Goal: Task Accomplishment & Management: Manage account settings

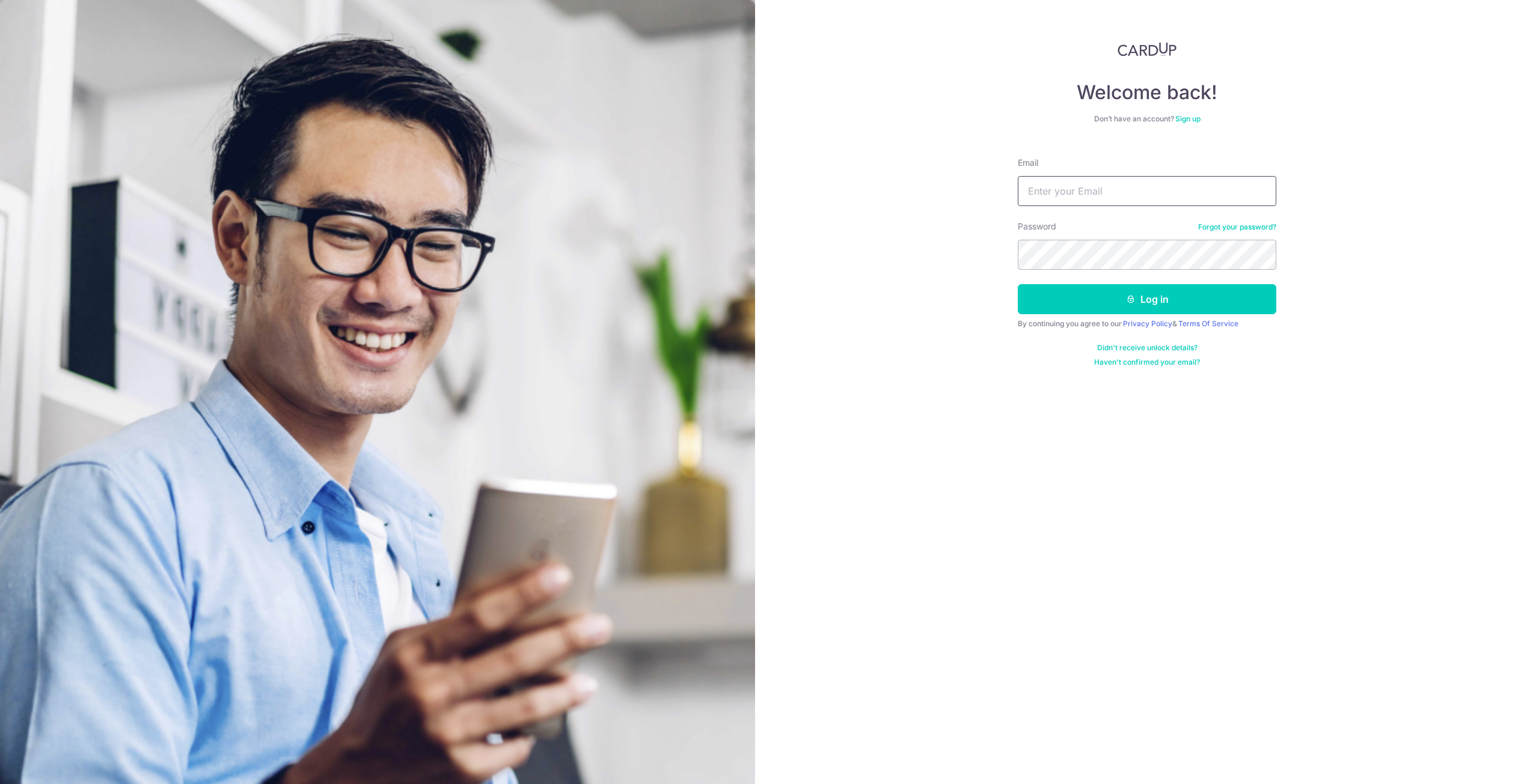
click at [1116, 182] on input "Email" at bounding box center [1146, 191] width 258 height 30
click at [1115, 190] on input "Email" at bounding box center [1146, 191] width 258 height 30
click at [1125, 196] on input "Email" at bounding box center [1146, 191] width 258 height 30
type input "[PERSON_NAME][EMAIL_ADDRESS][PERSON_NAME][DOMAIN_NAME]"
click at [1143, 302] on button "Log in" at bounding box center [1146, 299] width 258 height 30
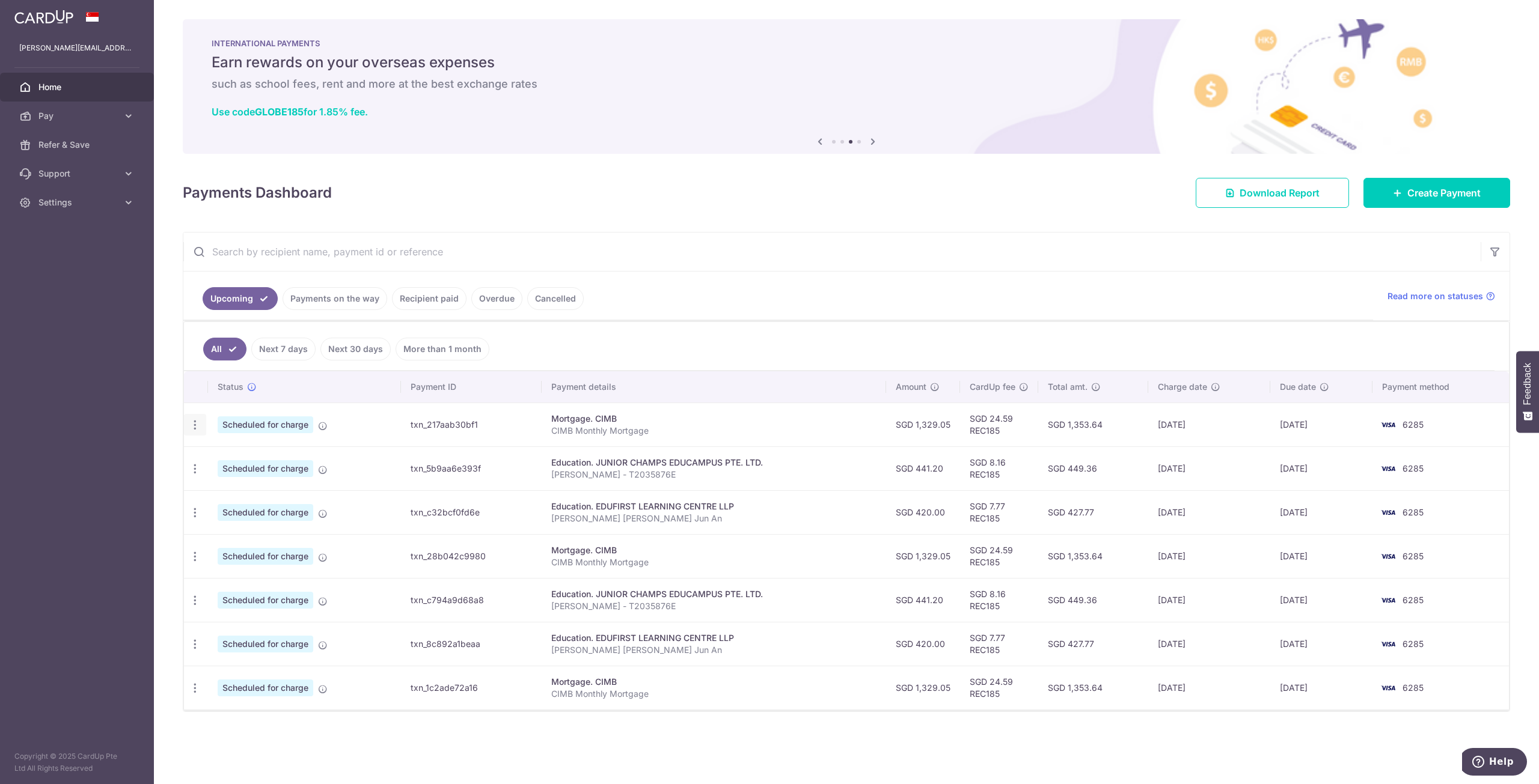
click at [196, 430] on icon "button" at bounding box center [195, 425] width 12 height 12
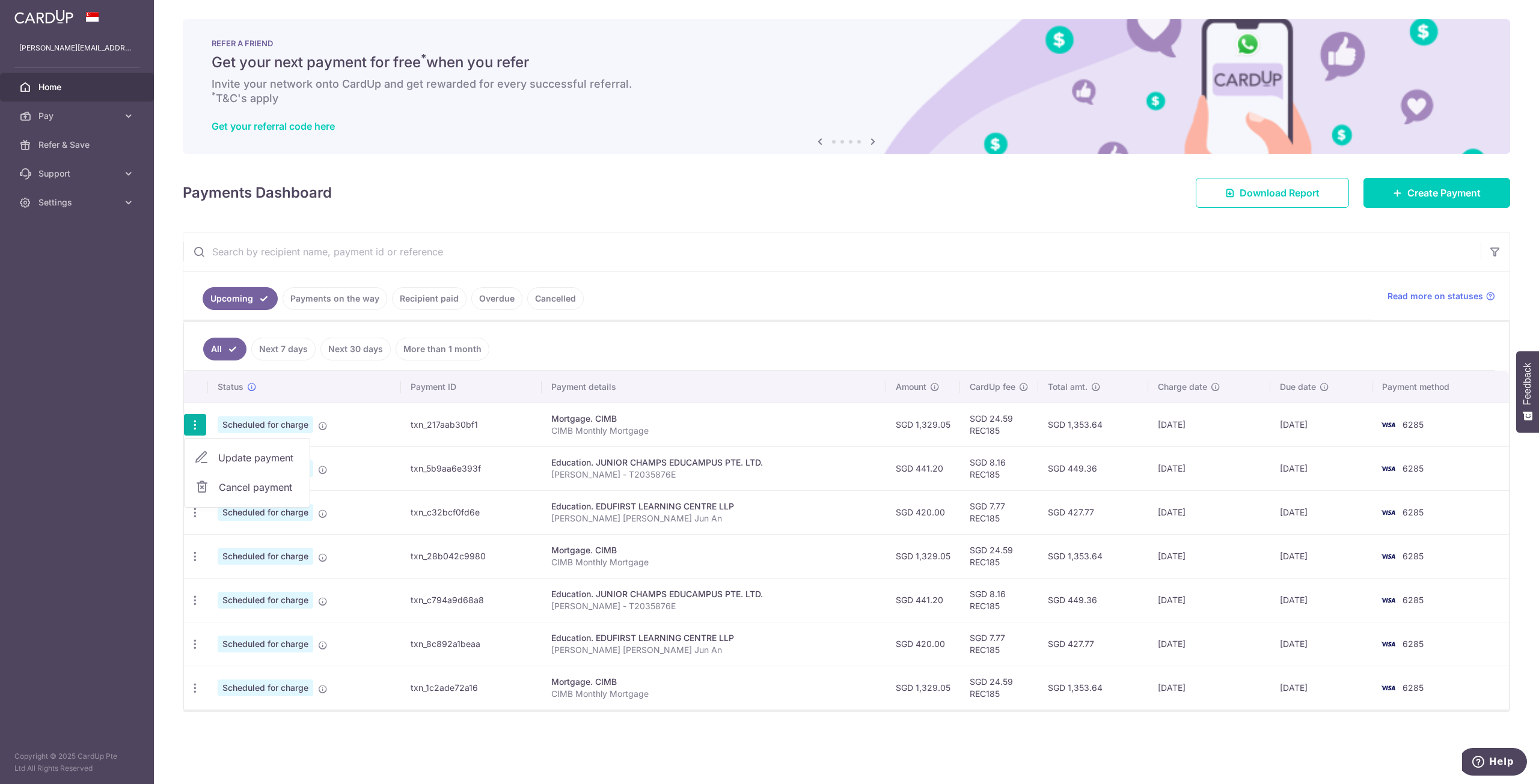
click at [644, 418] on div "Mortgage. CIMB" at bounding box center [714, 418] width 325 height 12
click at [197, 430] on icon "button" at bounding box center [195, 425] width 12 height 12
click at [236, 485] on span "Cancel payment" at bounding box center [259, 488] width 81 height 14
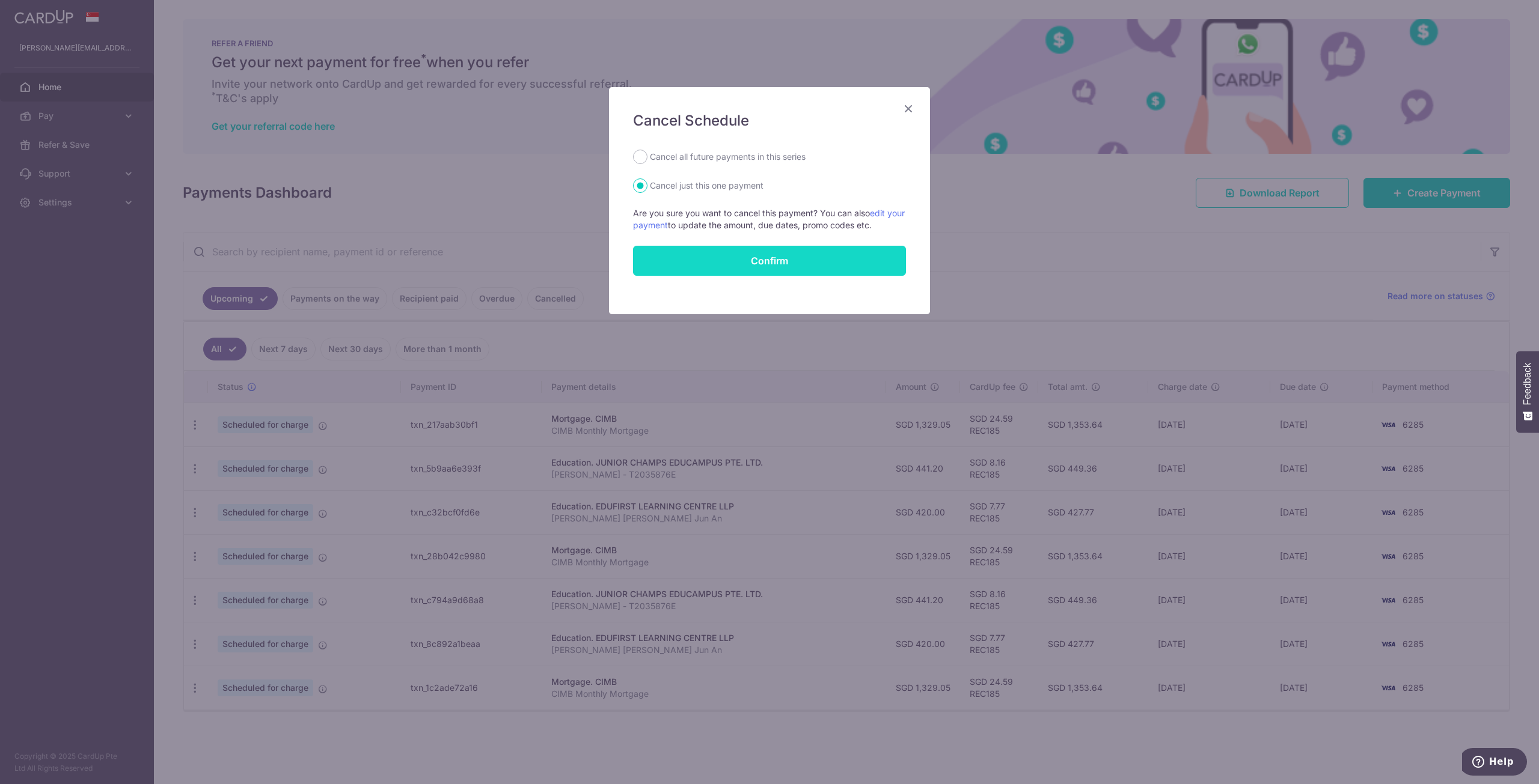
click at [806, 267] on button "Confirm" at bounding box center [769, 261] width 273 height 30
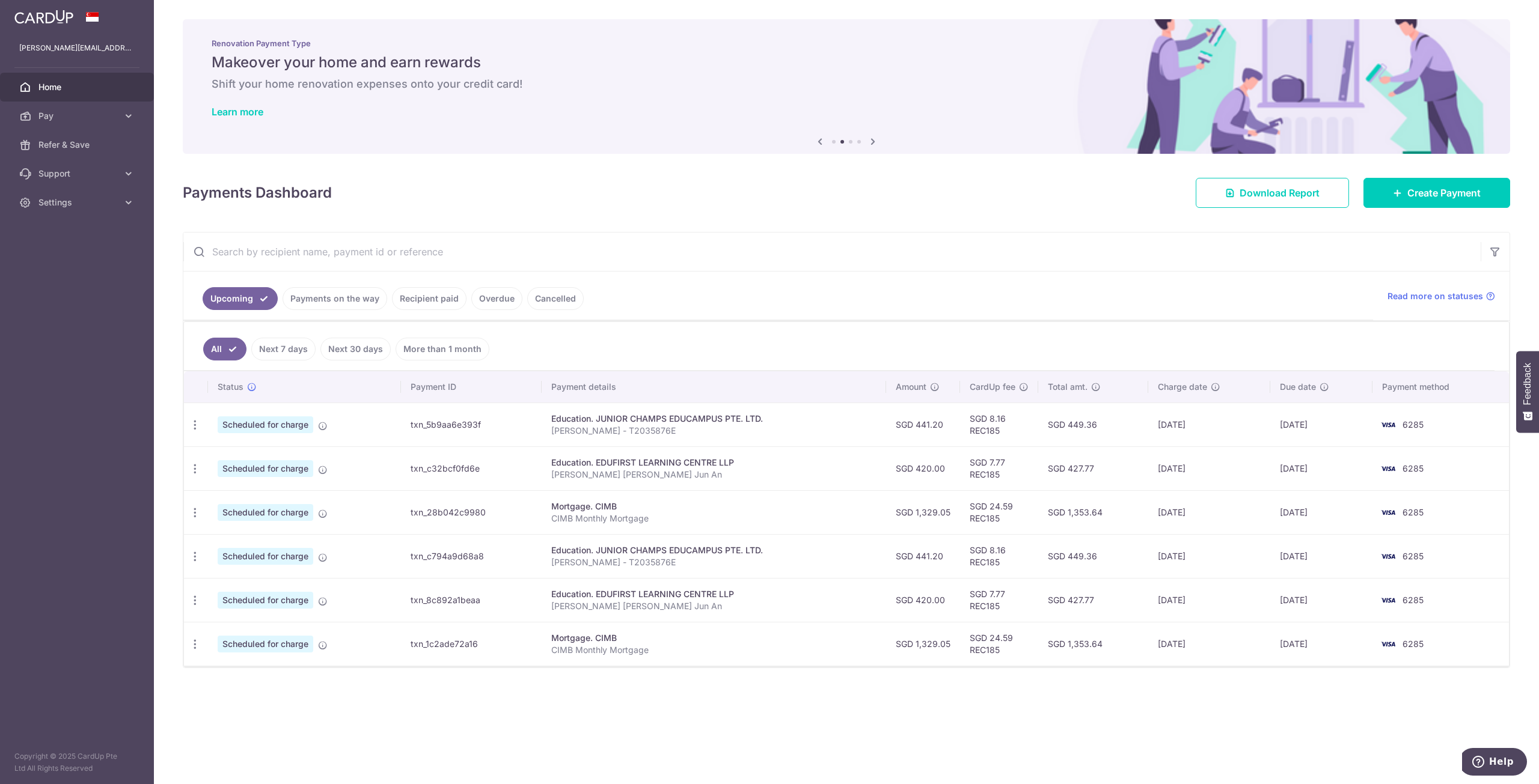
click at [1107, 741] on div "× Pause Schedule Pause all future payments in this series Pause just this one p…" at bounding box center [846, 392] width 1385 height 784
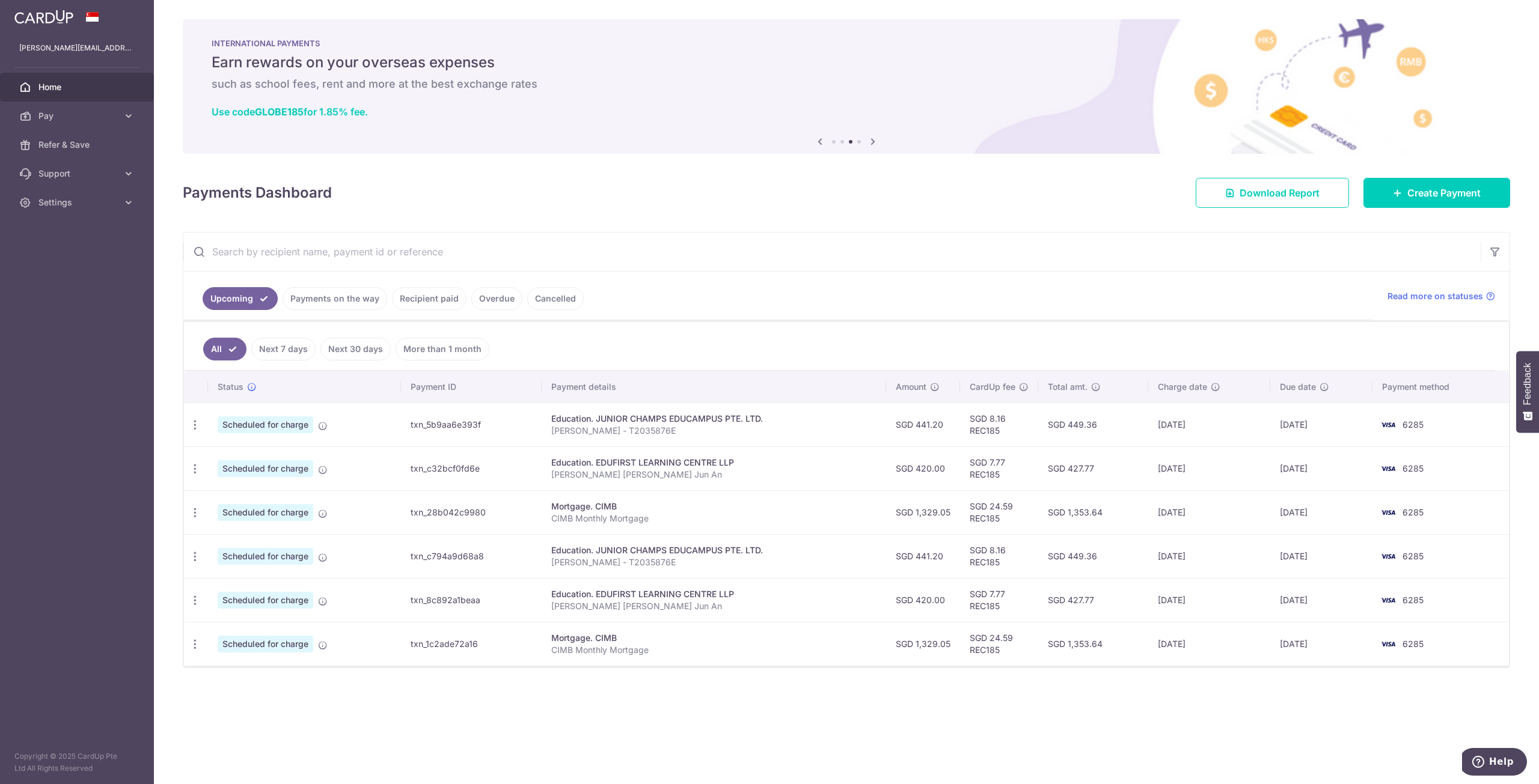
click at [413, 291] on link "Recipient paid" at bounding box center [429, 299] width 74 height 23
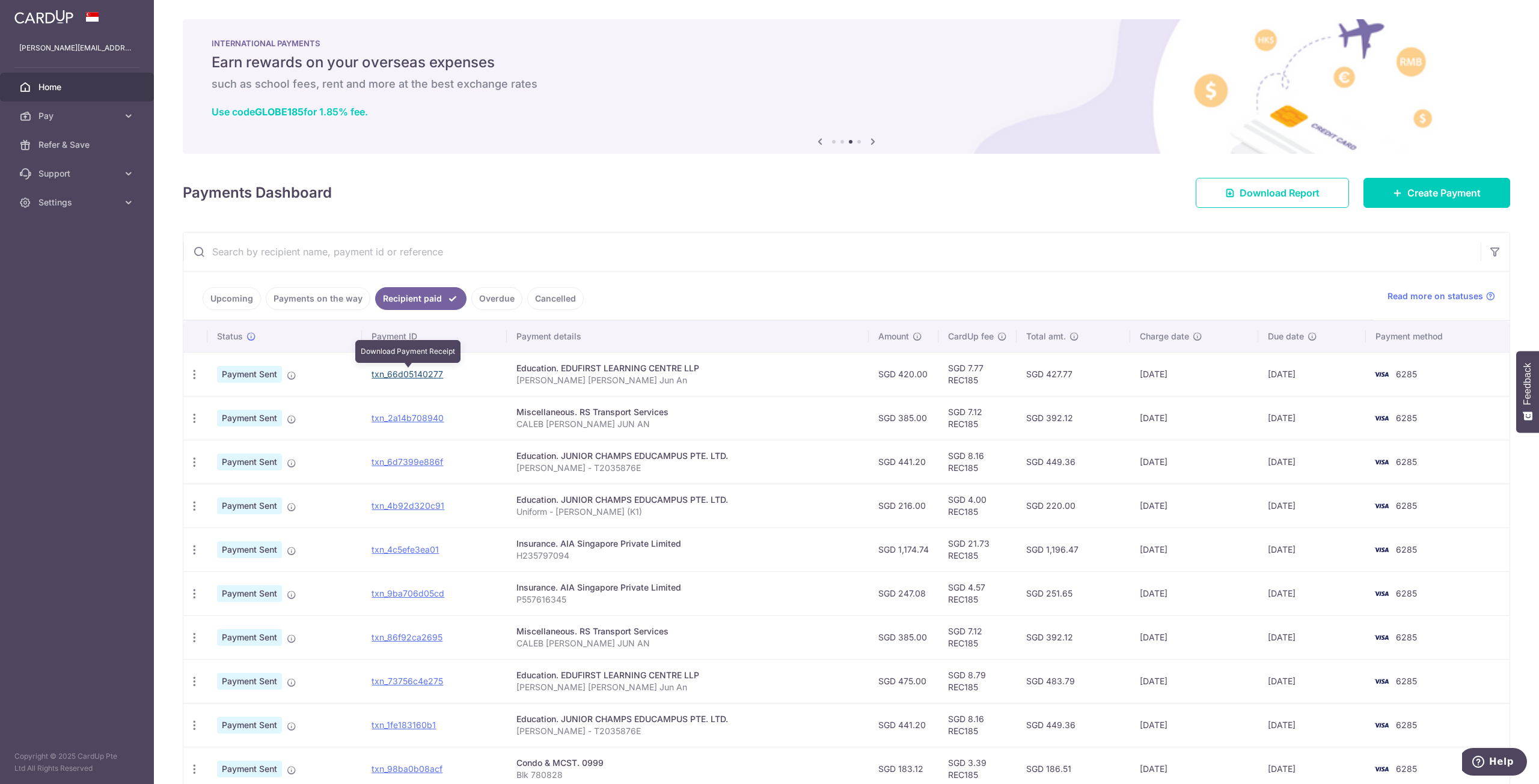
click at [415, 374] on link "txn_66d05140277" at bounding box center [407, 374] width 71 height 10
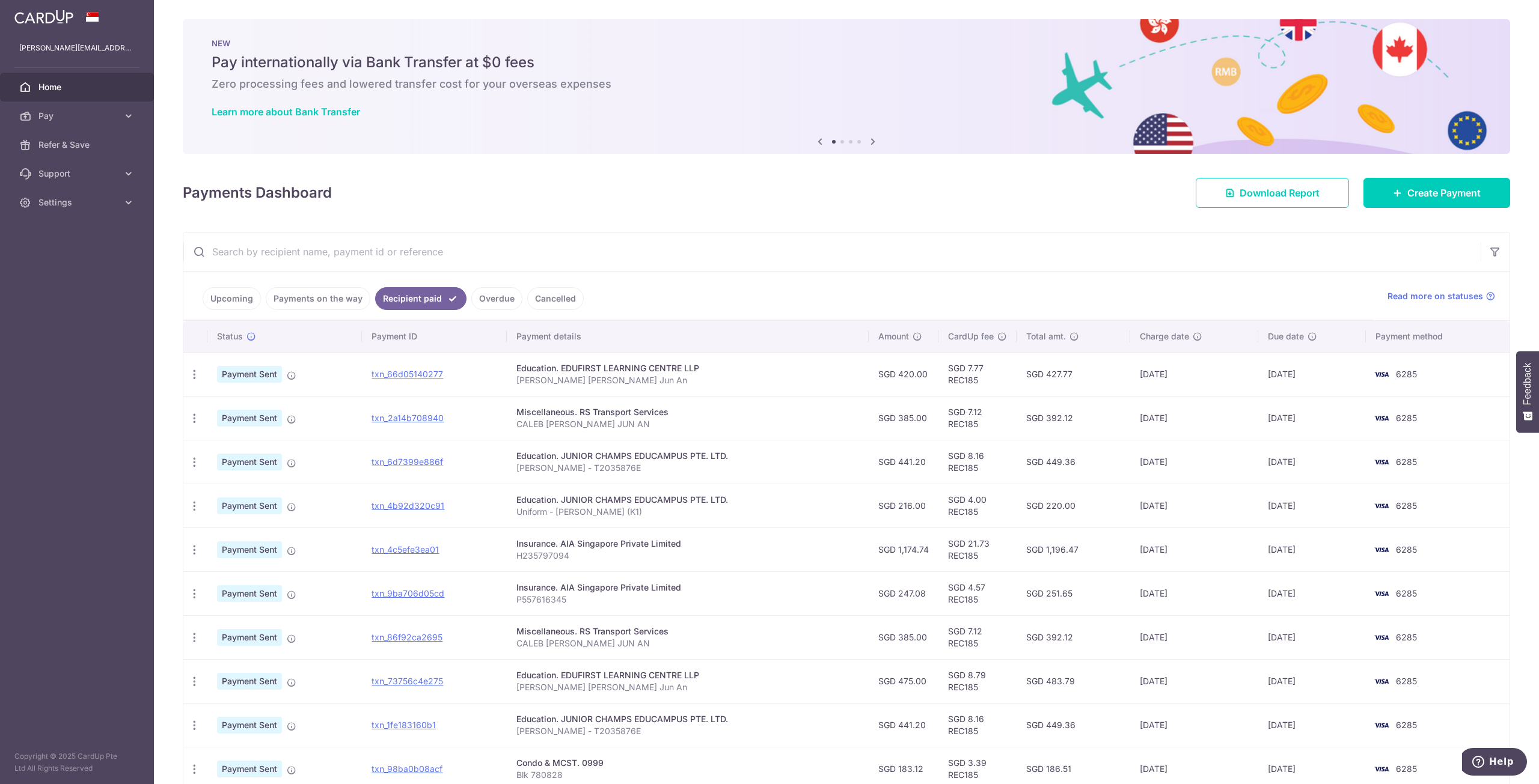
click at [229, 304] on link "Upcoming" at bounding box center [232, 299] width 58 height 23
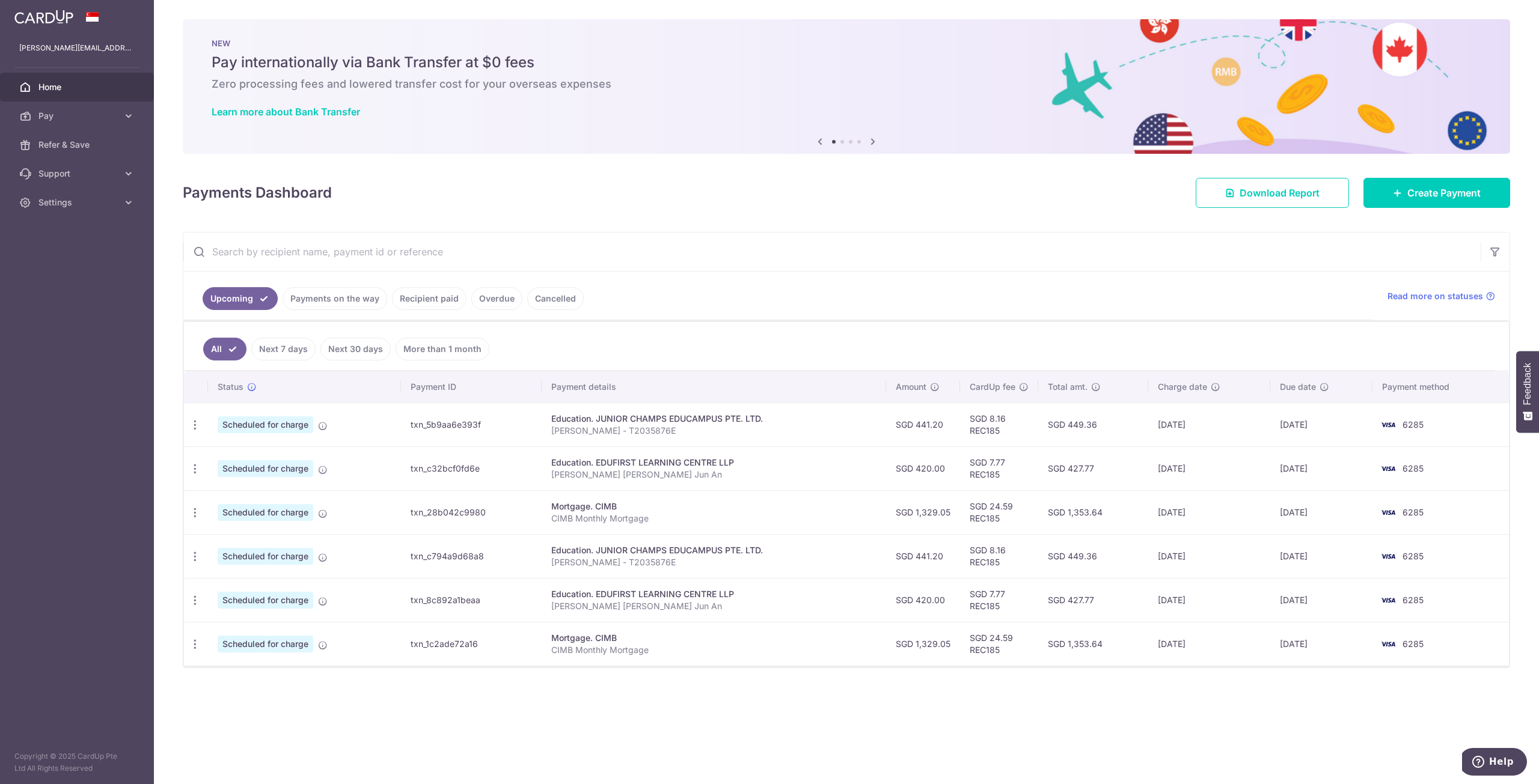
click at [428, 301] on link "Recipient paid" at bounding box center [429, 299] width 74 height 23
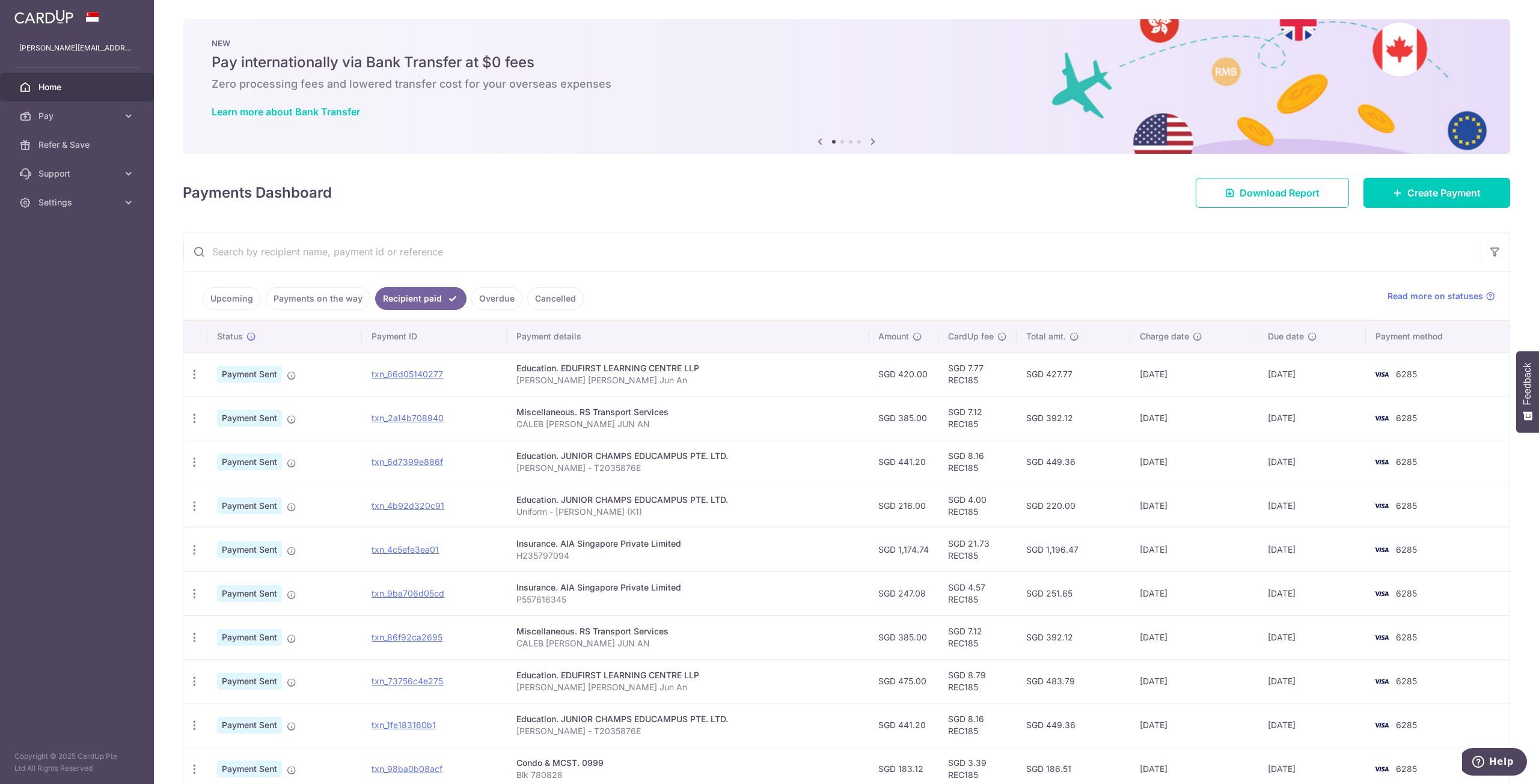
click at [233, 296] on link "Upcoming" at bounding box center [232, 299] width 58 height 23
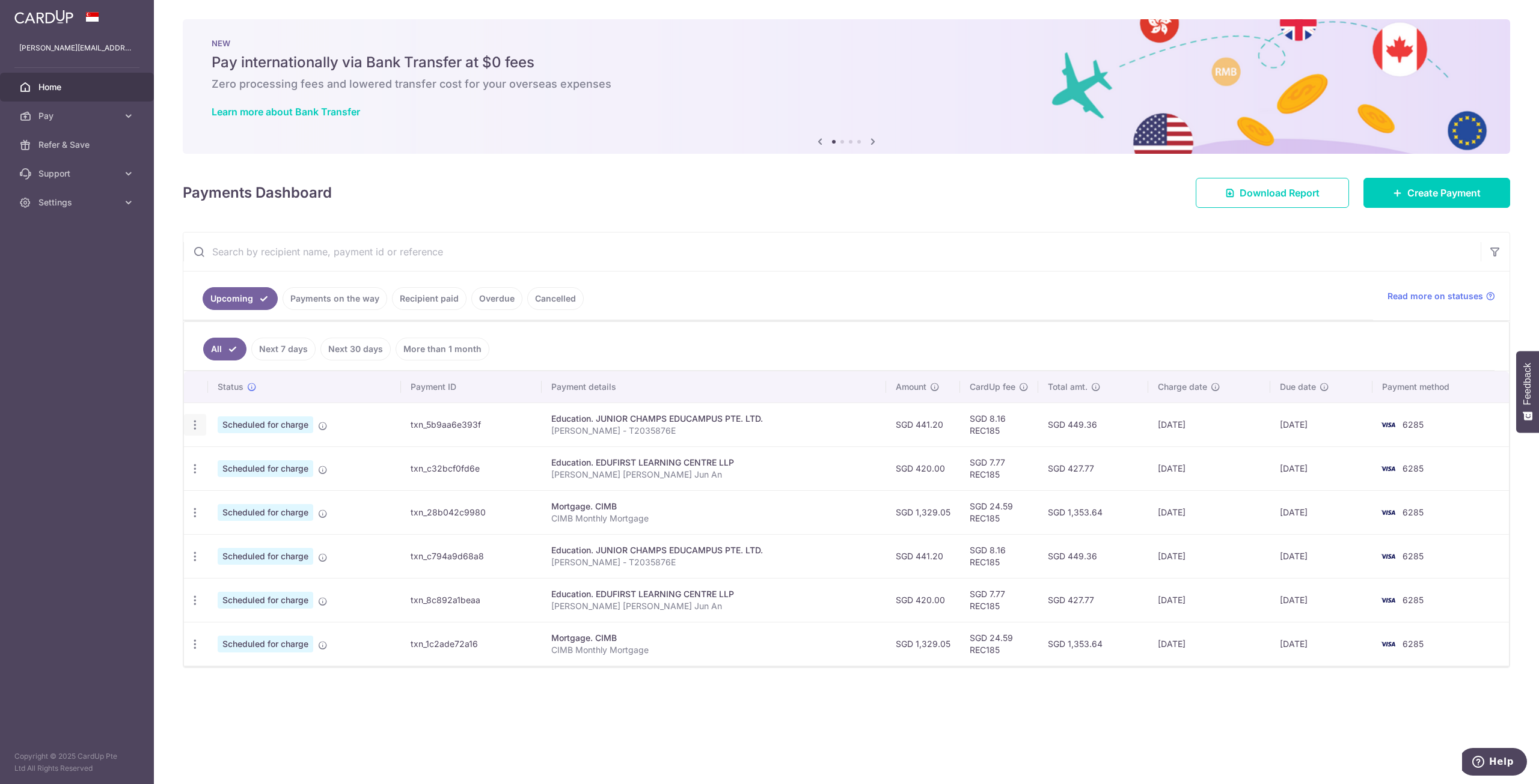
click at [198, 424] on icon "button" at bounding box center [195, 425] width 12 height 12
click at [272, 459] on span "Update payment" at bounding box center [258, 458] width 82 height 14
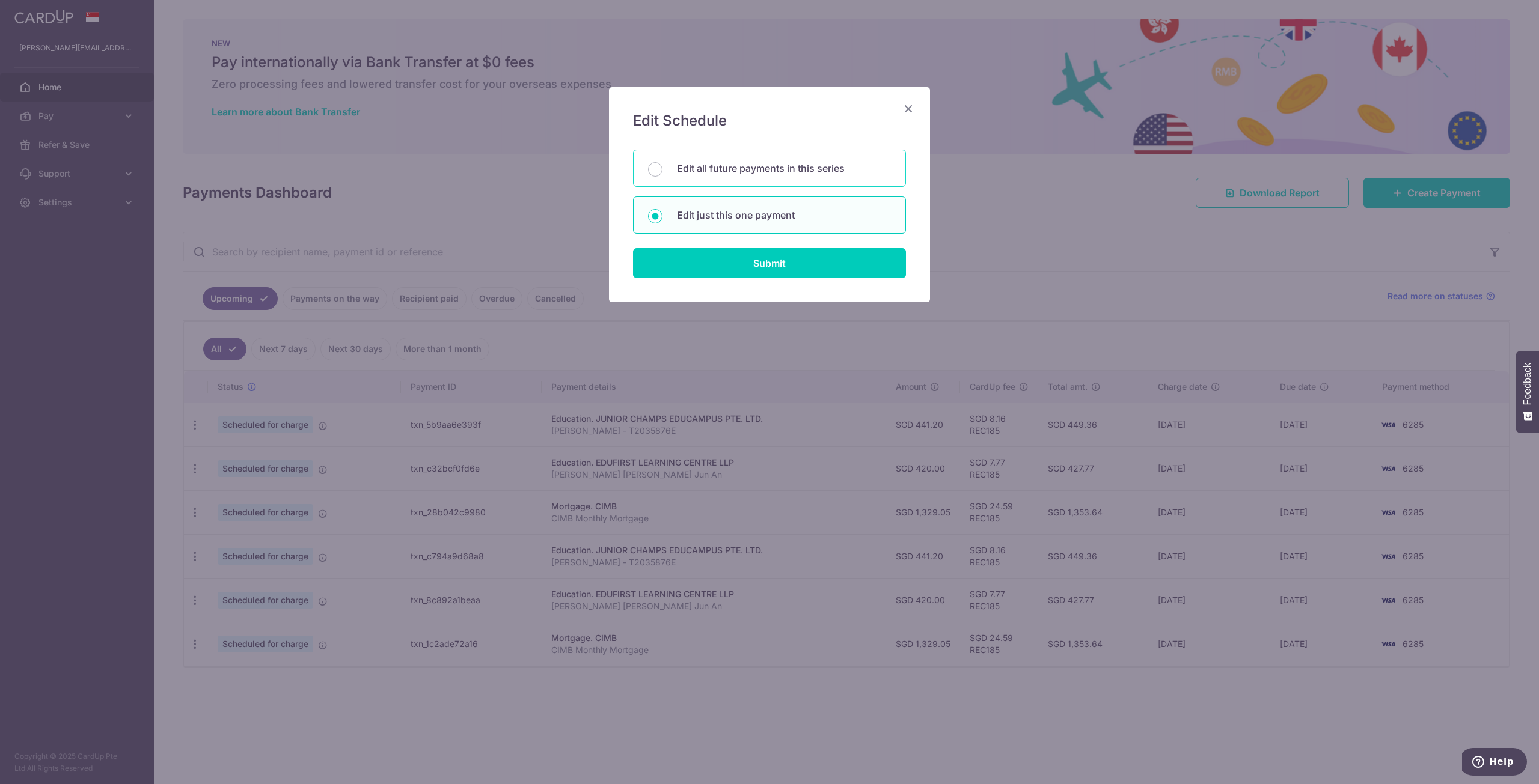
click at [783, 162] on p "Edit all future payments in this series" at bounding box center [784, 168] width 214 height 14
click at [662, 162] on input "Edit all future payments in this series" at bounding box center [655, 169] width 14 height 14
radio input "true"
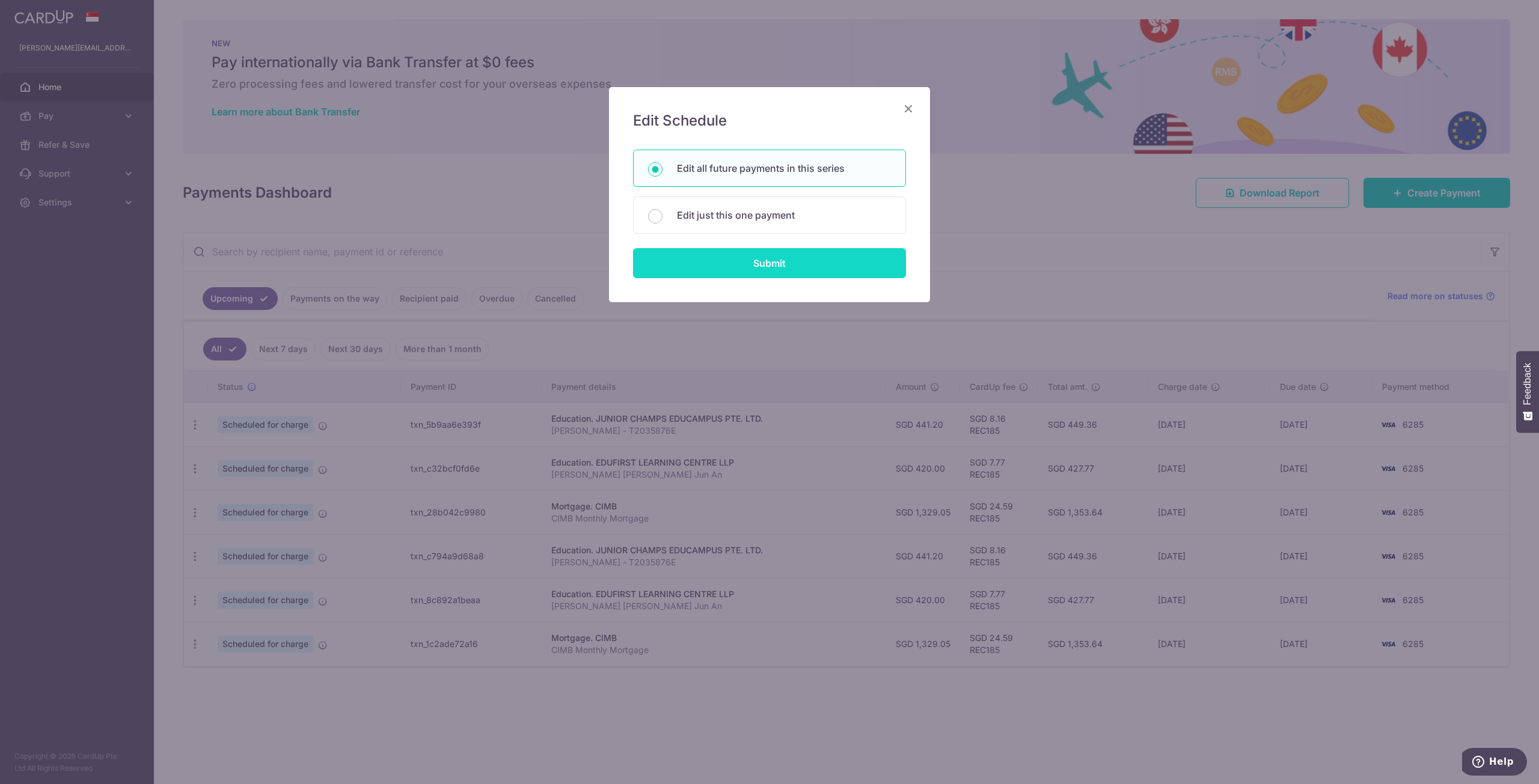
click at [814, 264] on input "Submit" at bounding box center [769, 263] width 273 height 30
radio input "true"
type input "441.20"
type input "[PERSON_NAME] - T2035876E"
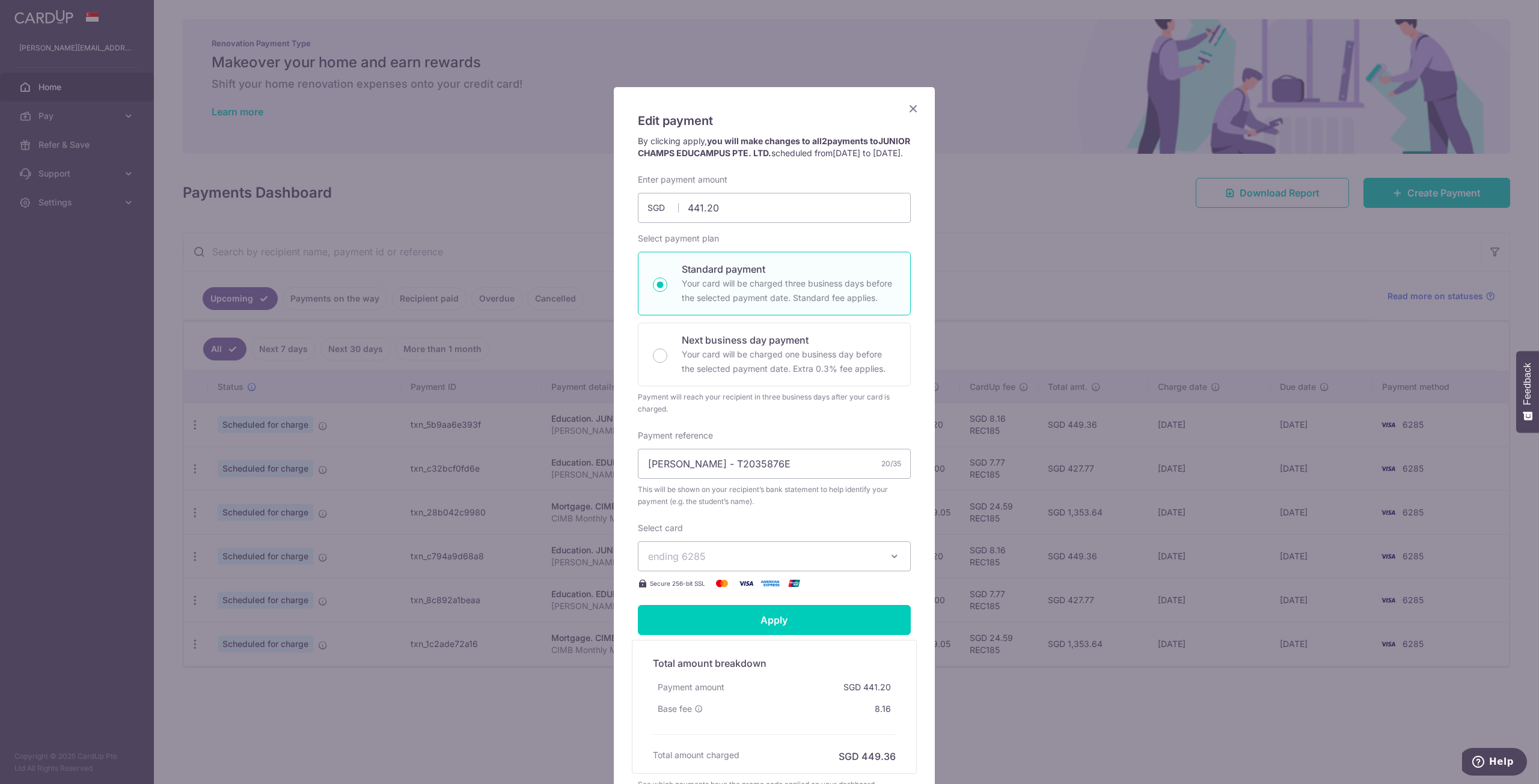
click at [909, 105] on icon "Close" at bounding box center [913, 108] width 14 height 15
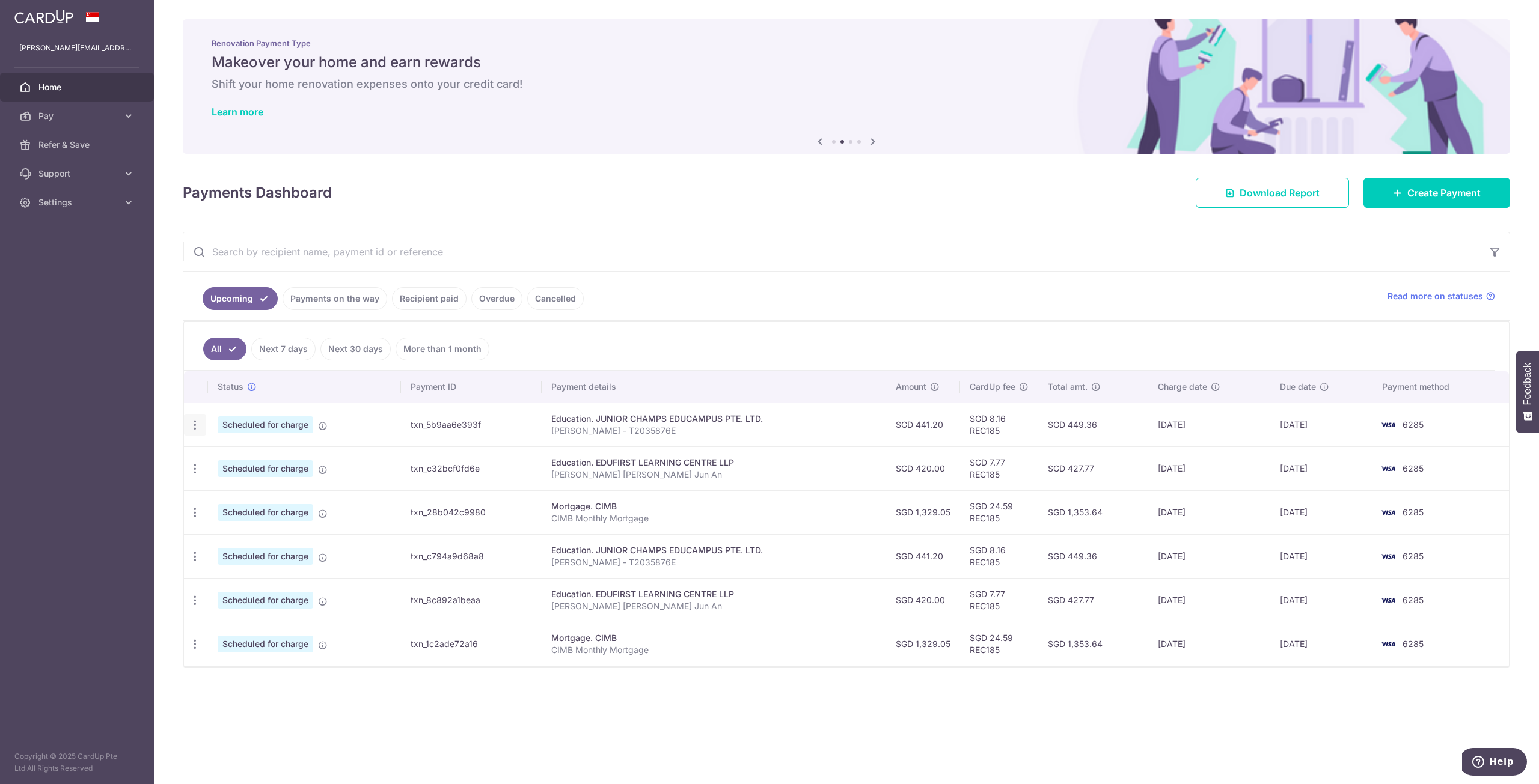
click at [189, 430] on icon "button" at bounding box center [195, 425] width 12 height 12
click at [225, 454] on span "Update payment" at bounding box center [258, 458] width 82 height 14
radio input "true"
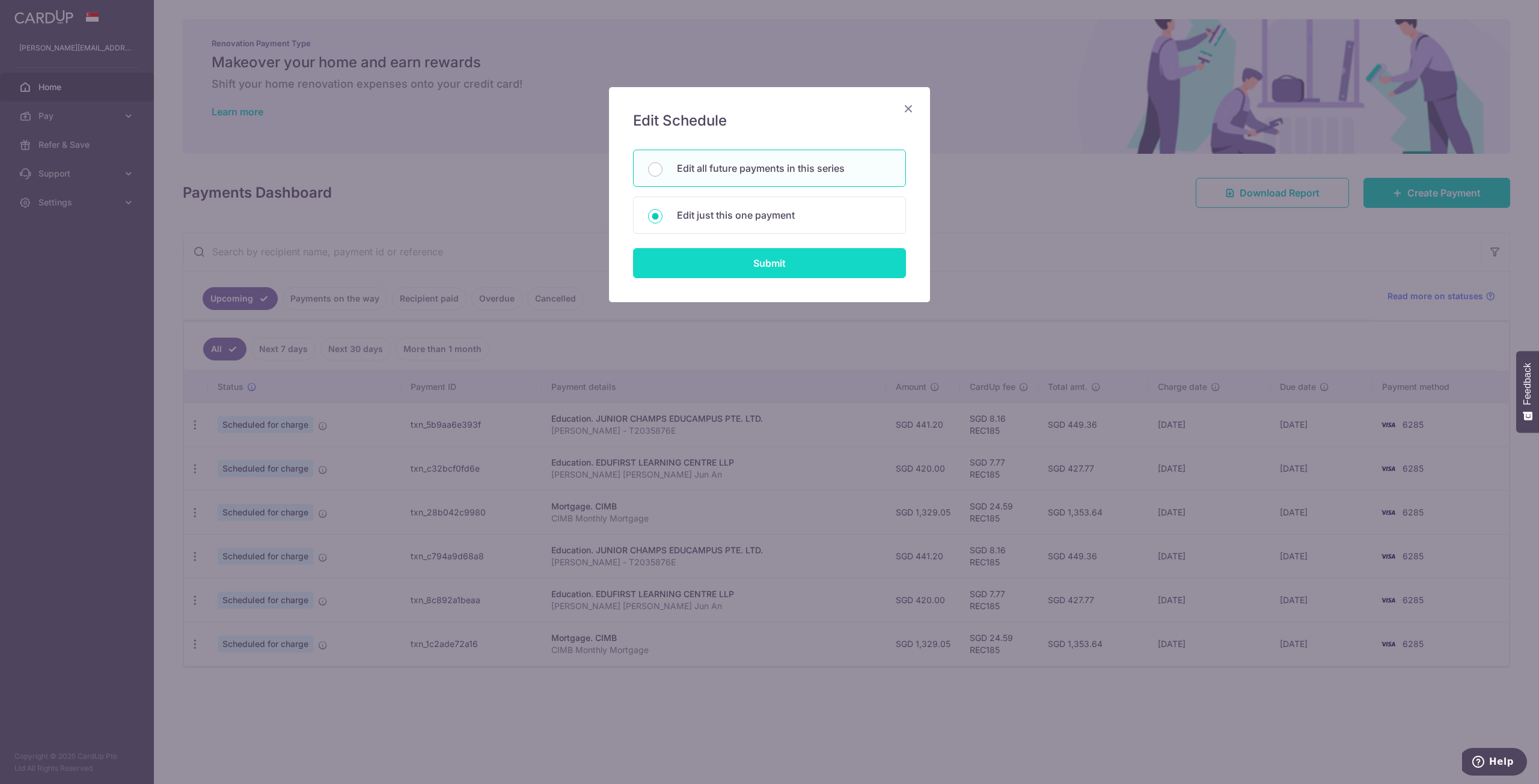
click at [738, 271] on input "Submit" at bounding box center [769, 263] width 273 height 30
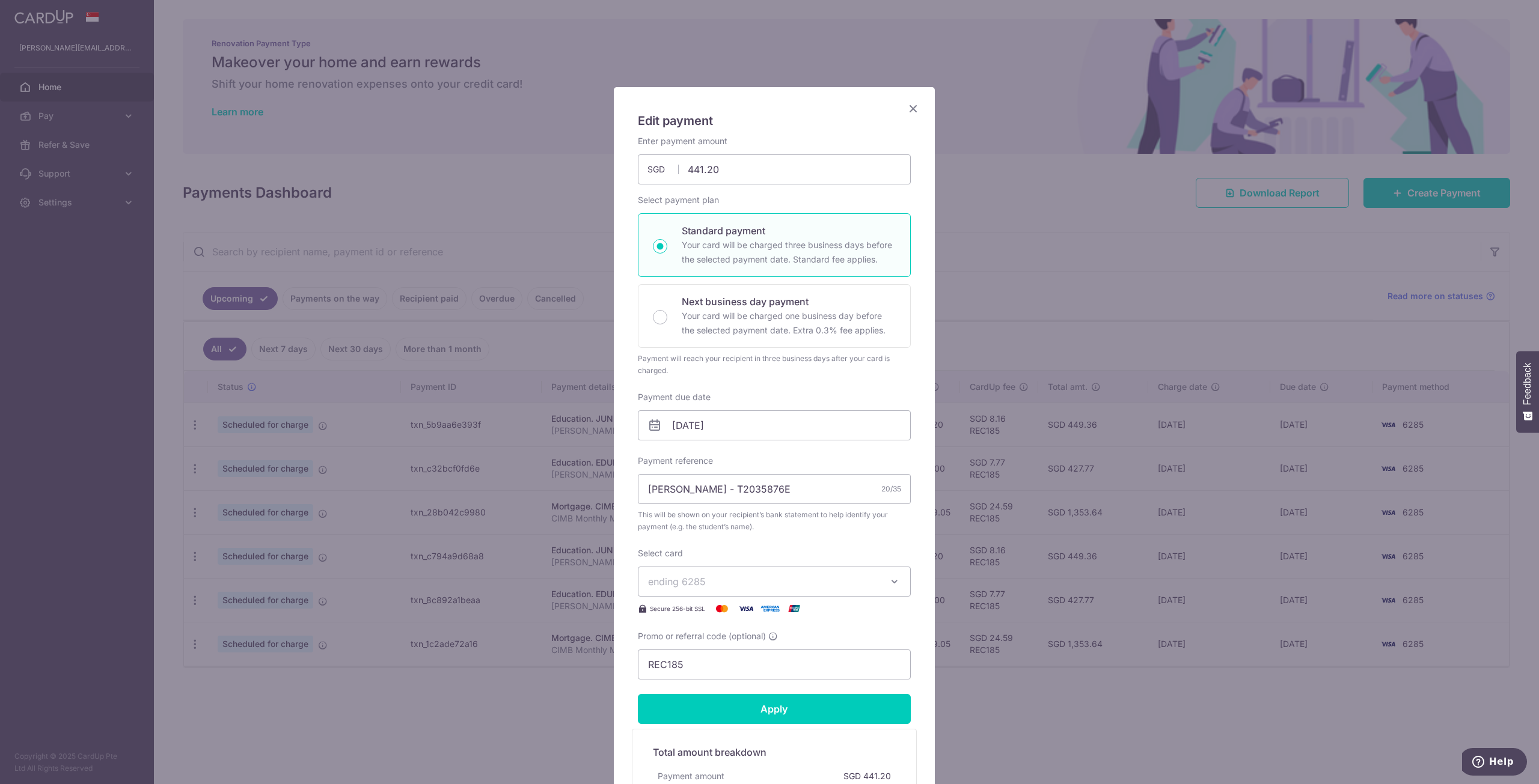
click at [908, 109] on icon "Close" at bounding box center [913, 108] width 14 height 15
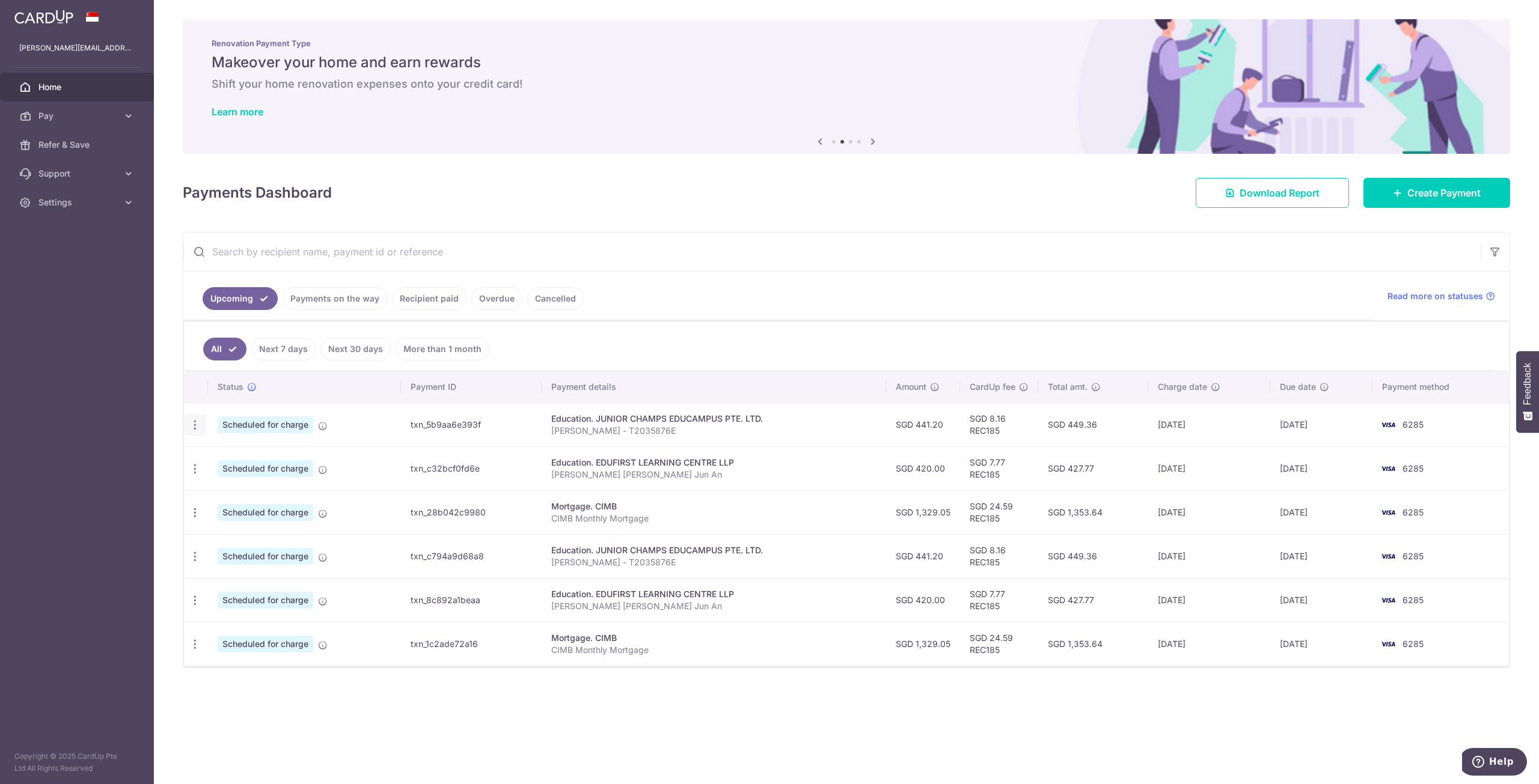
click at [189, 428] on icon "button" at bounding box center [195, 425] width 12 height 12
click at [227, 459] on span "Update payment" at bounding box center [258, 458] width 82 height 14
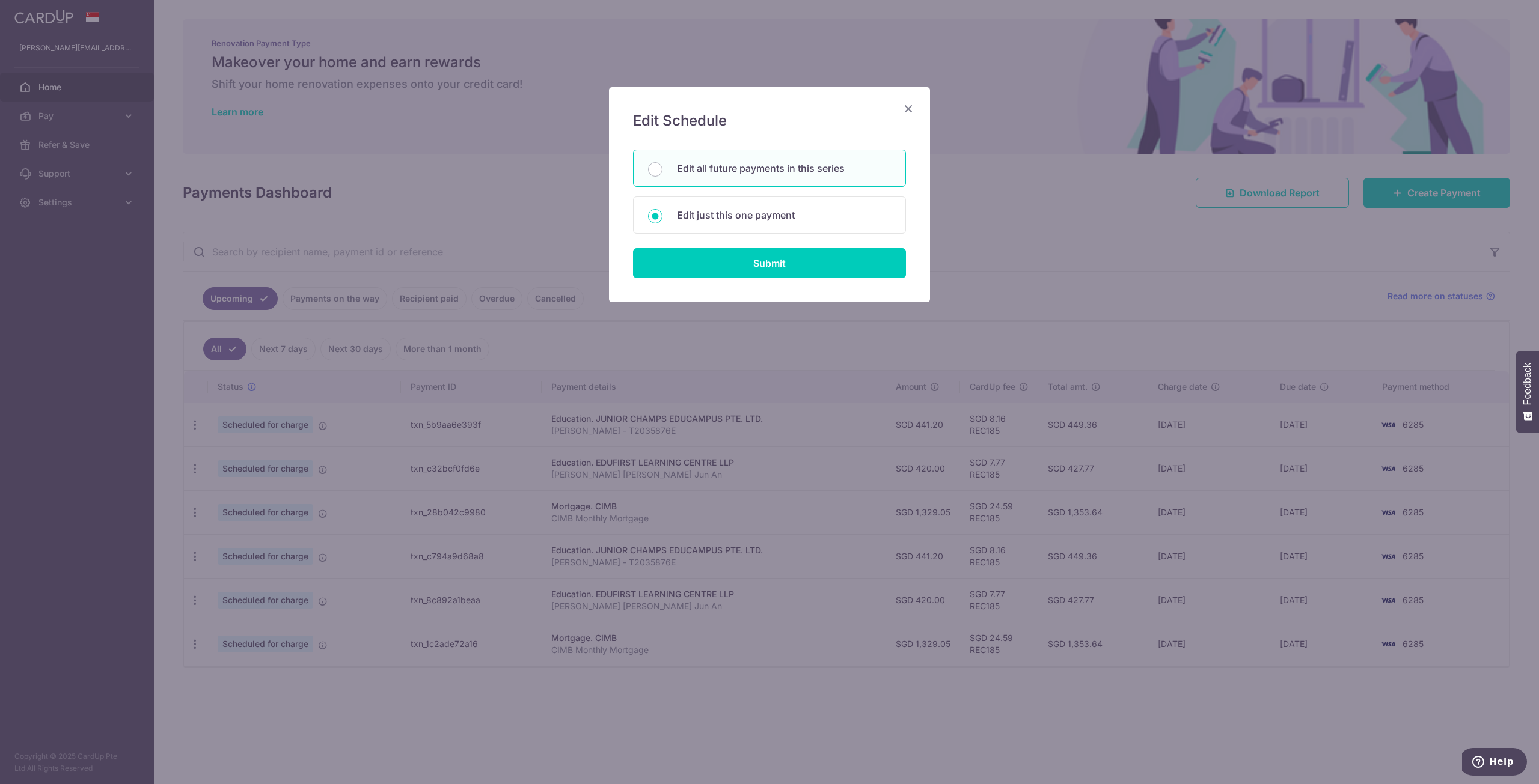
click at [772, 168] on p "Edit all future payments in this series" at bounding box center [784, 168] width 214 height 14
click at [662, 168] on input "Edit all future payments in this series" at bounding box center [655, 169] width 14 height 14
click at [798, 265] on input "Submit" at bounding box center [769, 263] width 273 height 30
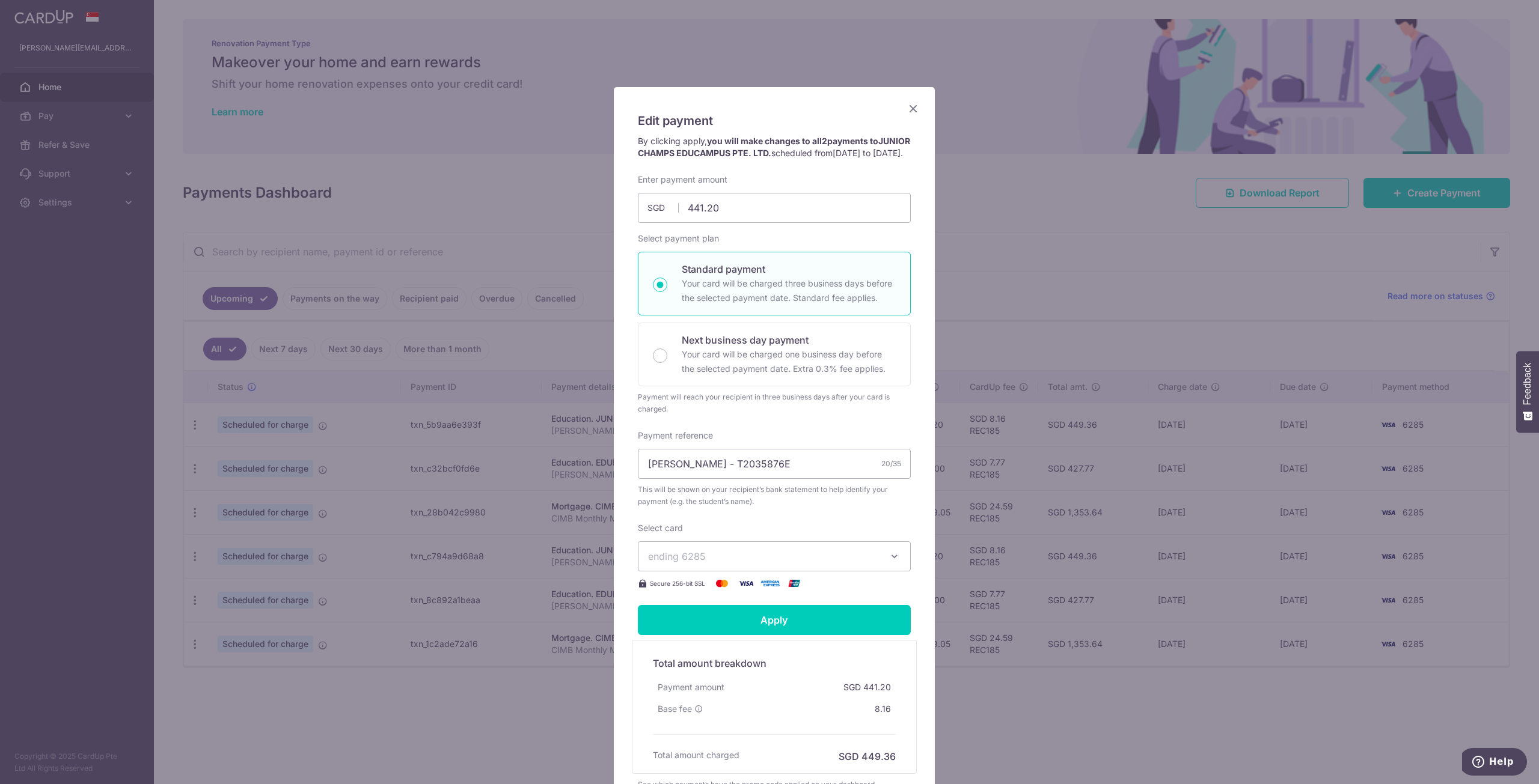
click at [909, 103] on icon "Close" at bounding box center [913, 108] width 14 height 15
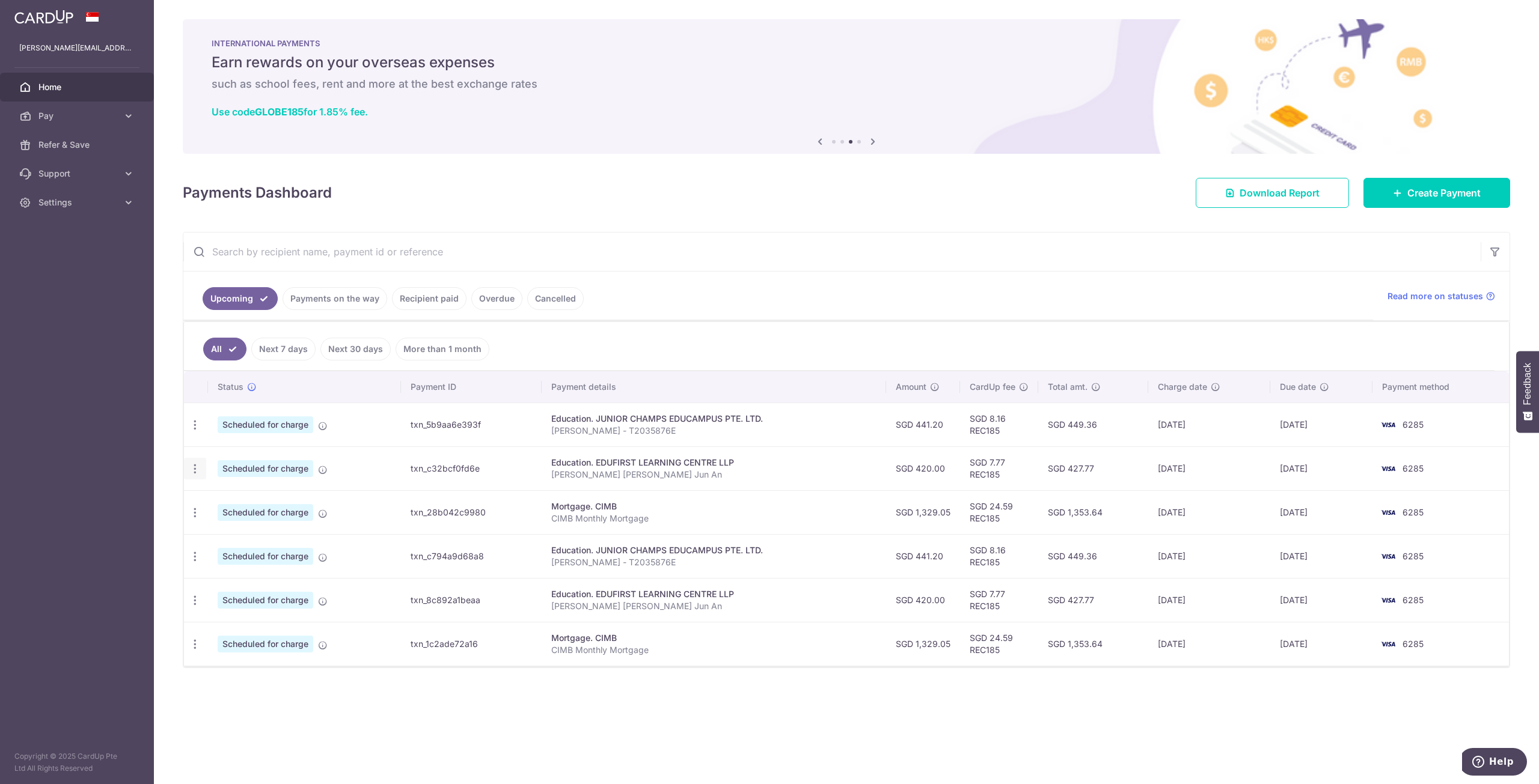
click at [199, 470] on icon "button" at bounding box center [195, 468] width 12 height 12
click at [286, 493] on link "Update payment" at bounding box center [247, 502] width 125 height 29
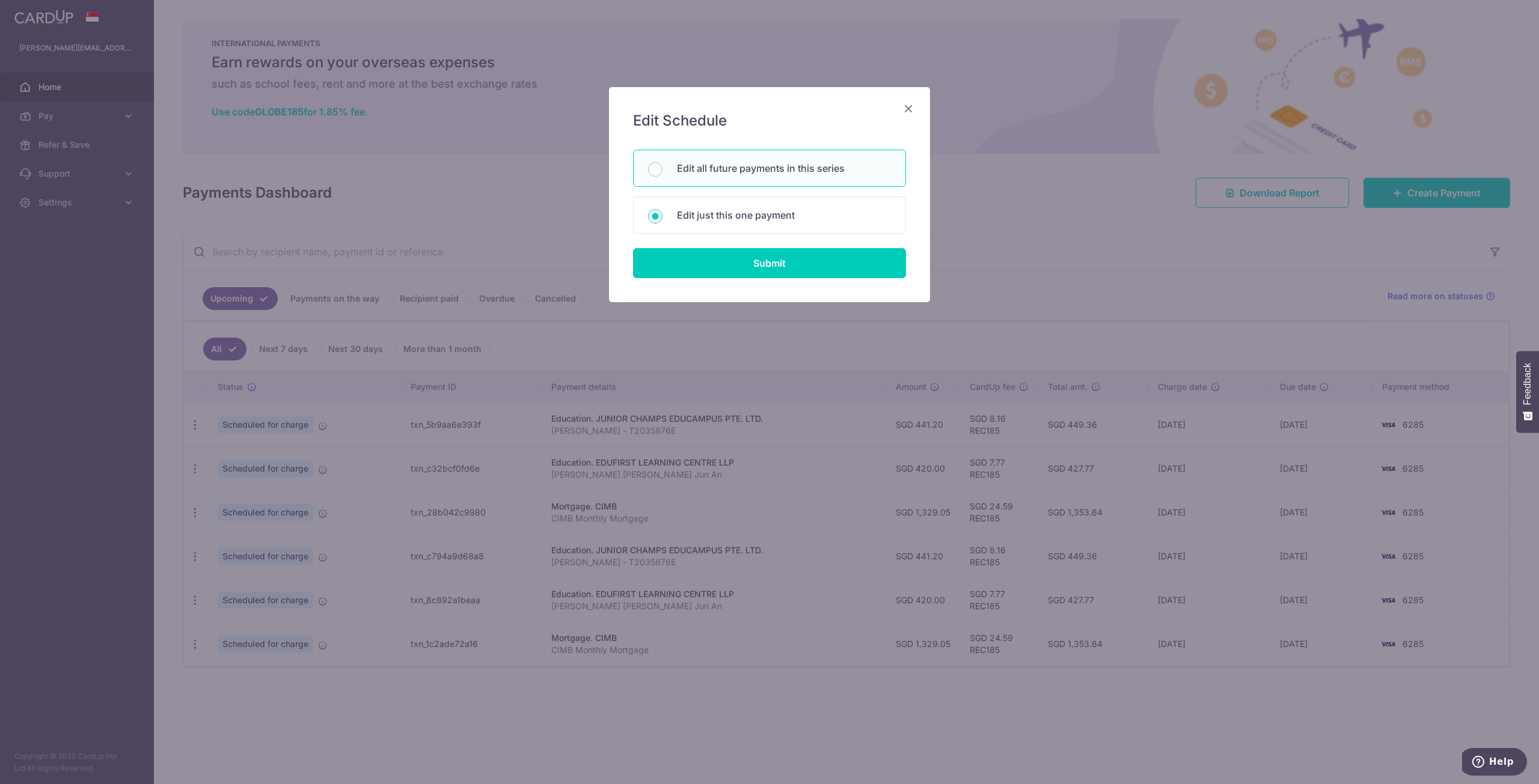
click at [768, 162] on p "Edit all future payments in this series" at bounding box center [784, 168] width 214 height 14
click at [662, 162] on input "Edit all future payments in this series" at bounding box center [655, 169] width 14 height 14
radio input "true"
click at [783, 261] on input "Submit" at bounding box center [769, 263] width 273 height 30
type input "420.00"
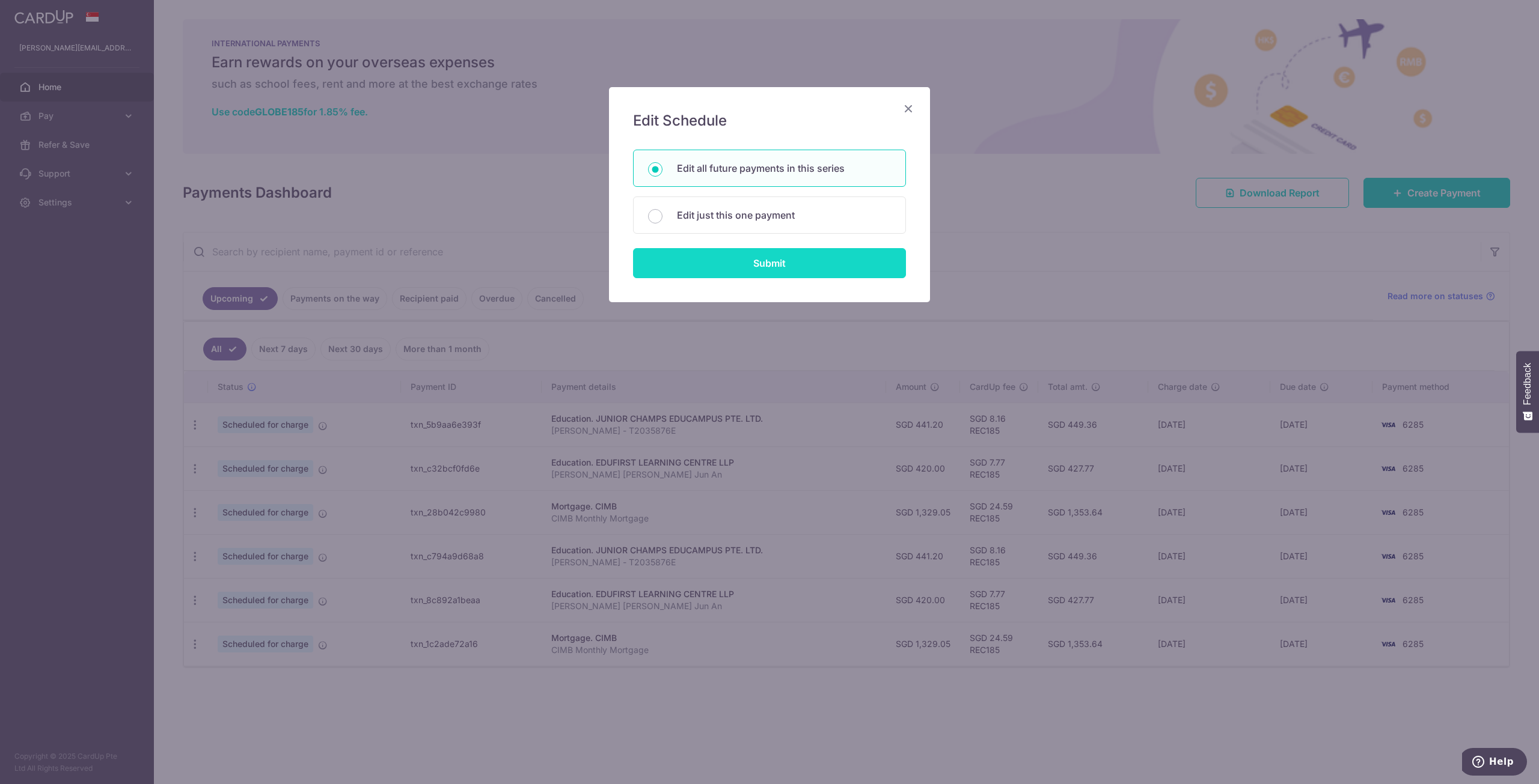
radio input "true"
type input "[PERSON_NAME] [PERSON_NAME] Jun An"
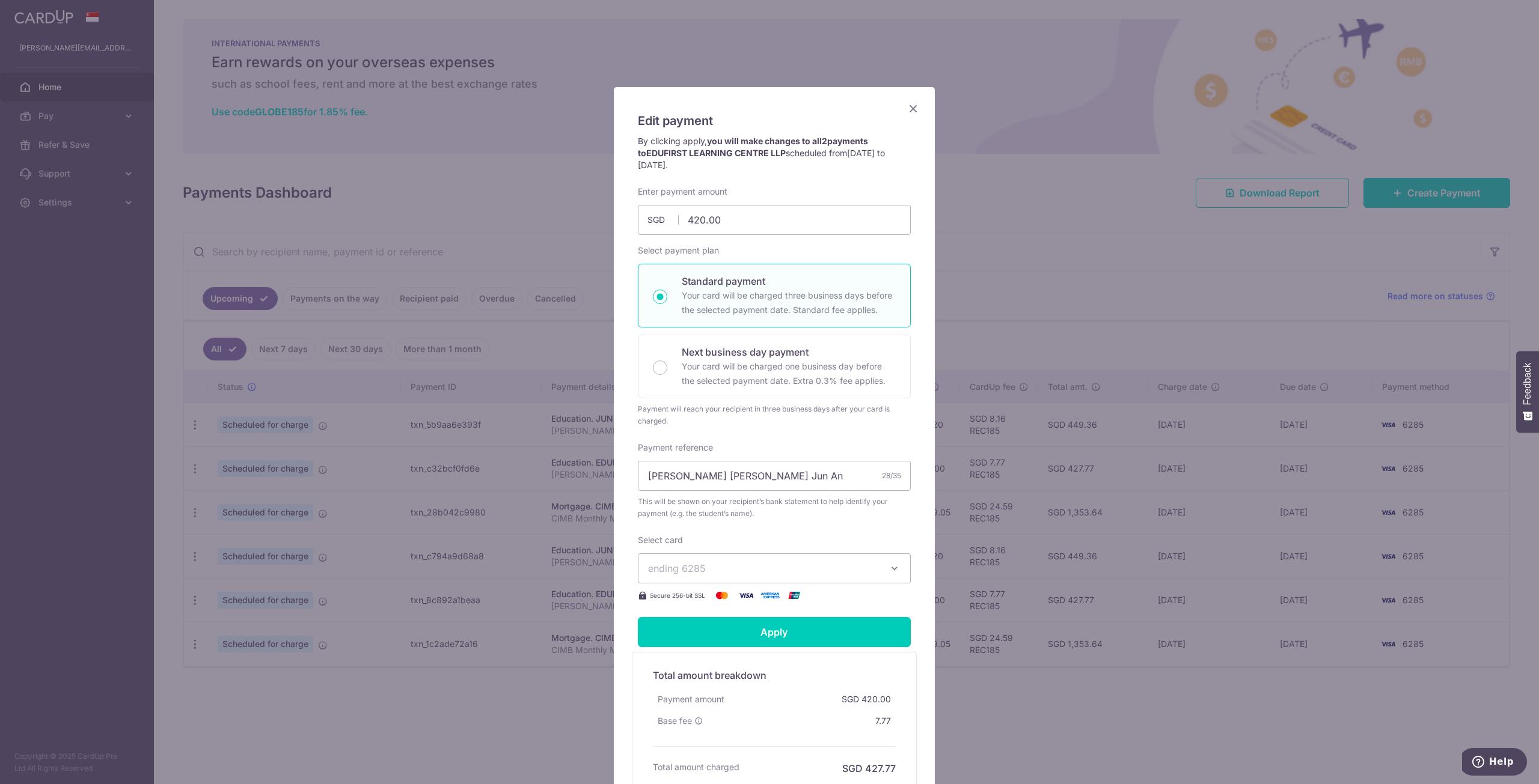
click at [908, 108] on icon "Close" at bounding box center [913, 108] width 14 height 15
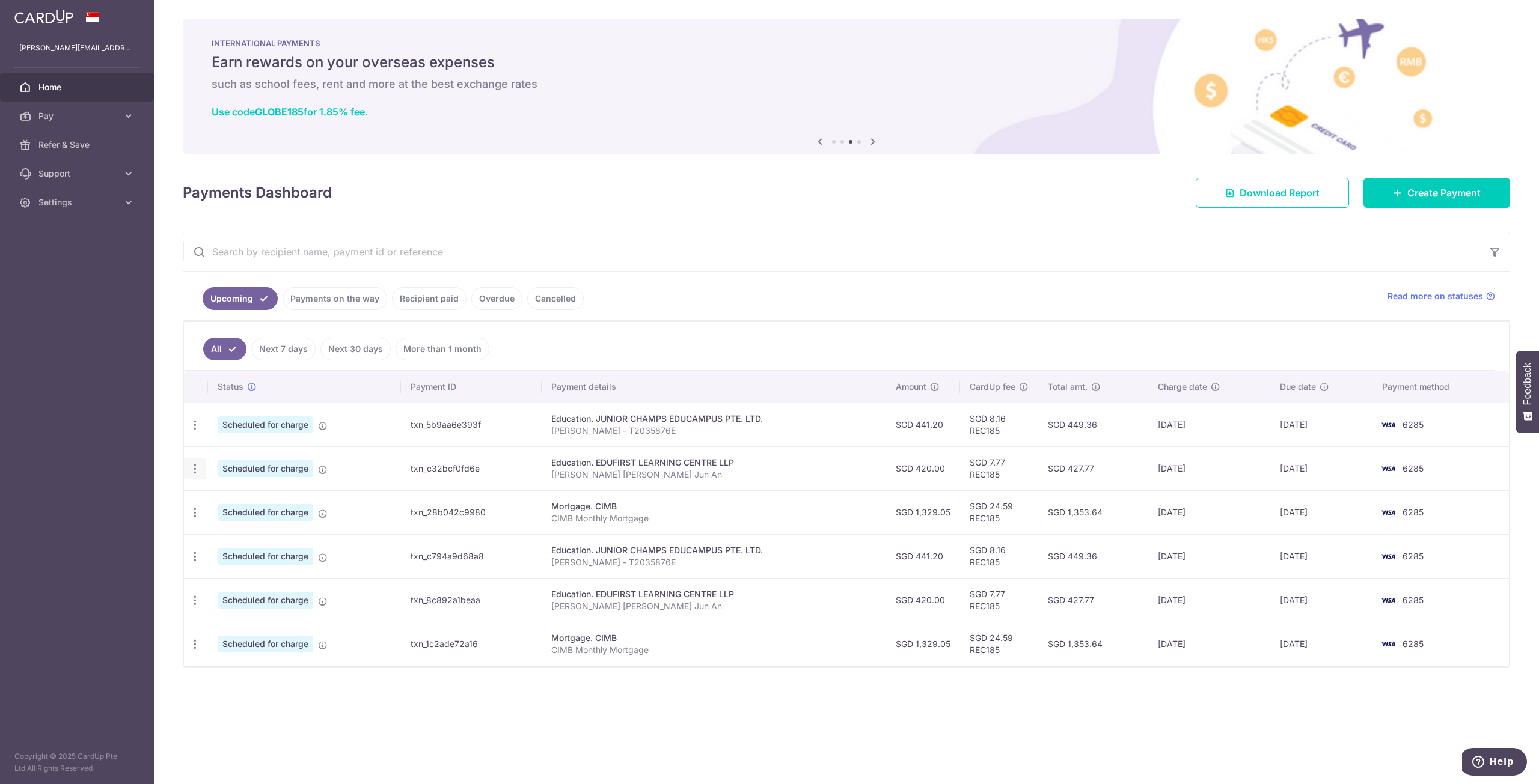
click at [189, 470] on icon "button" at bounding box center [195, 468] width 12 height 12
click at [253, 494] on link "Update payment" at bounding box center [247, 502] width 125 height 29
radio input "true"
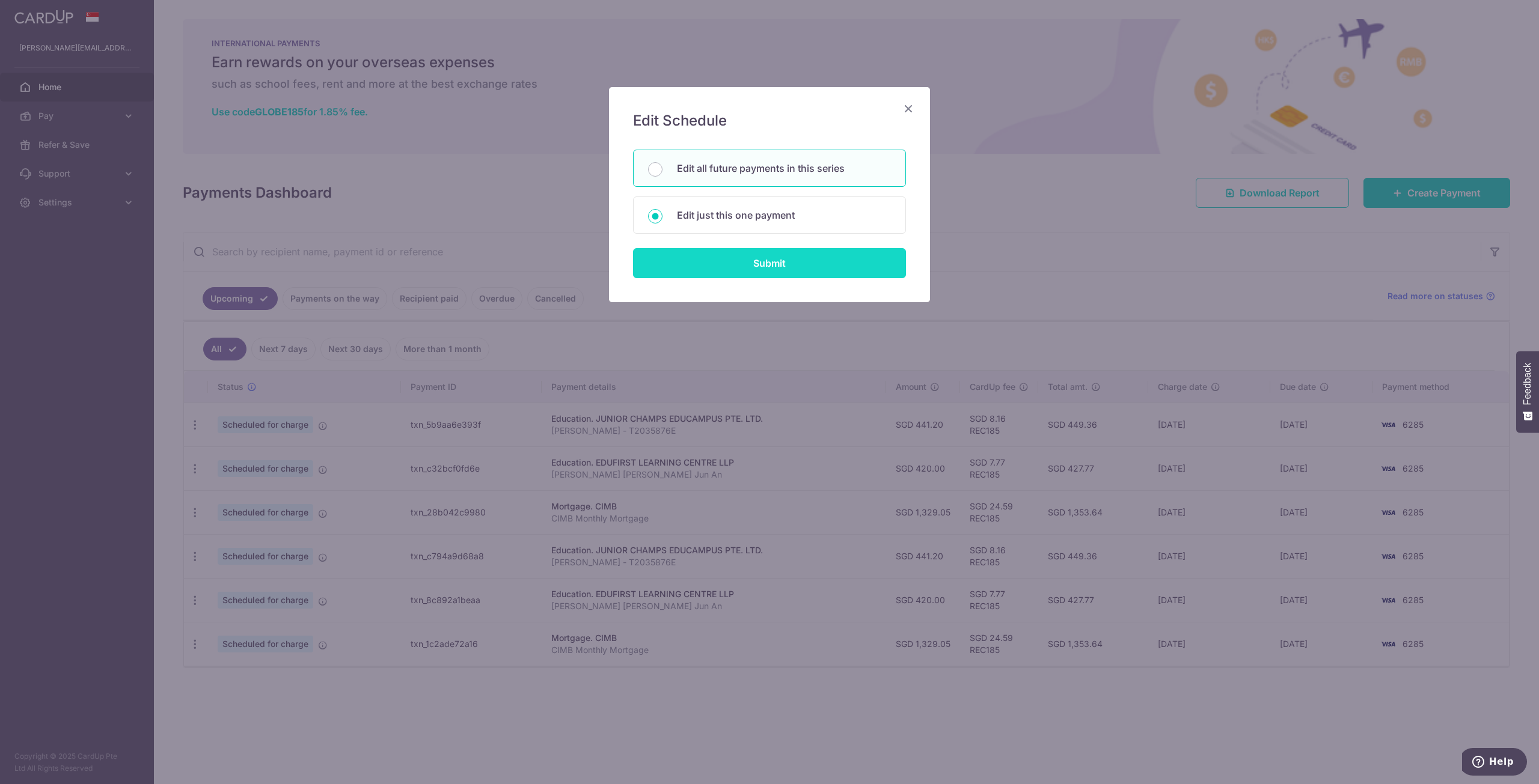
click at [794, 268] on input "Submit" at bounding box center [769, 263] width 273 height 30
radio input "true"
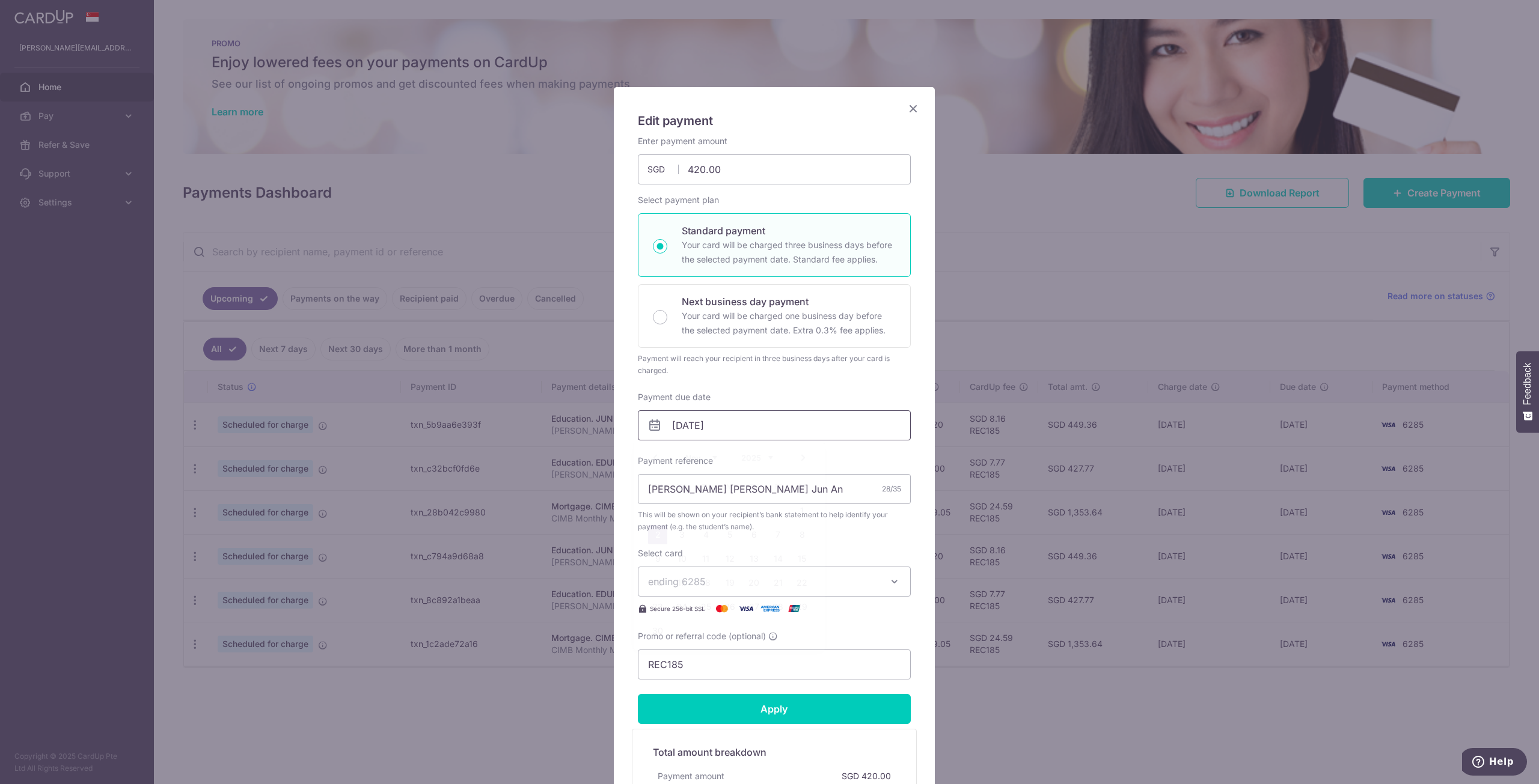
click at [690, 432] on input "02/11/2025" at bounding box center [774, 426] width 273 height 30
click at [722, 536] on link "5" at bounding box center [729, 534] width 19 height 19
type input "[DATE]"
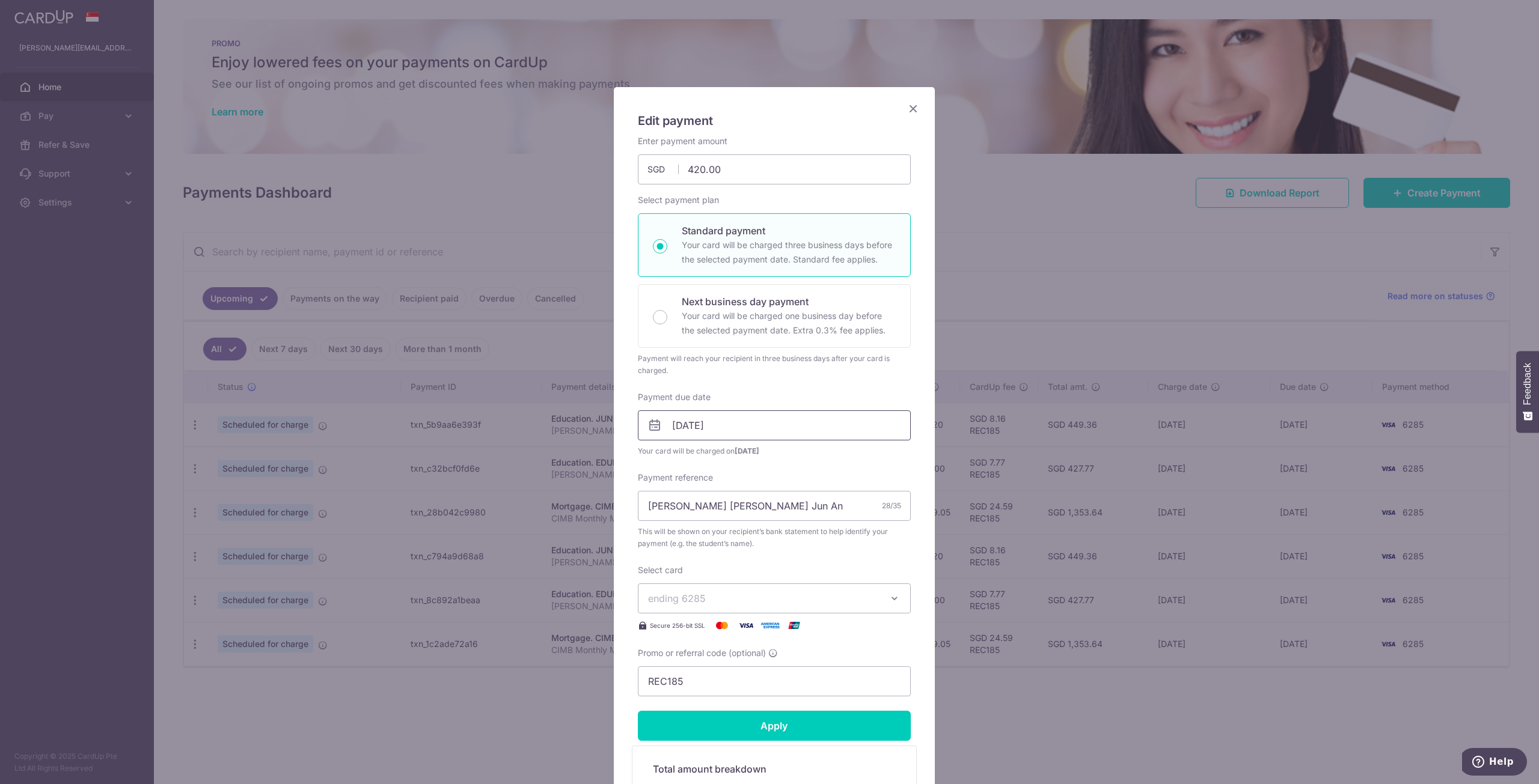
click at [687, 428] on input "[DATE]" at bounding box center [774, 426] width 273 height 30
click at [888, 462] on div "Enter payment amount 420.00 420.00 SGD To change the payment amount, please can…" at bounding box center [774, 415] width 273 height 561
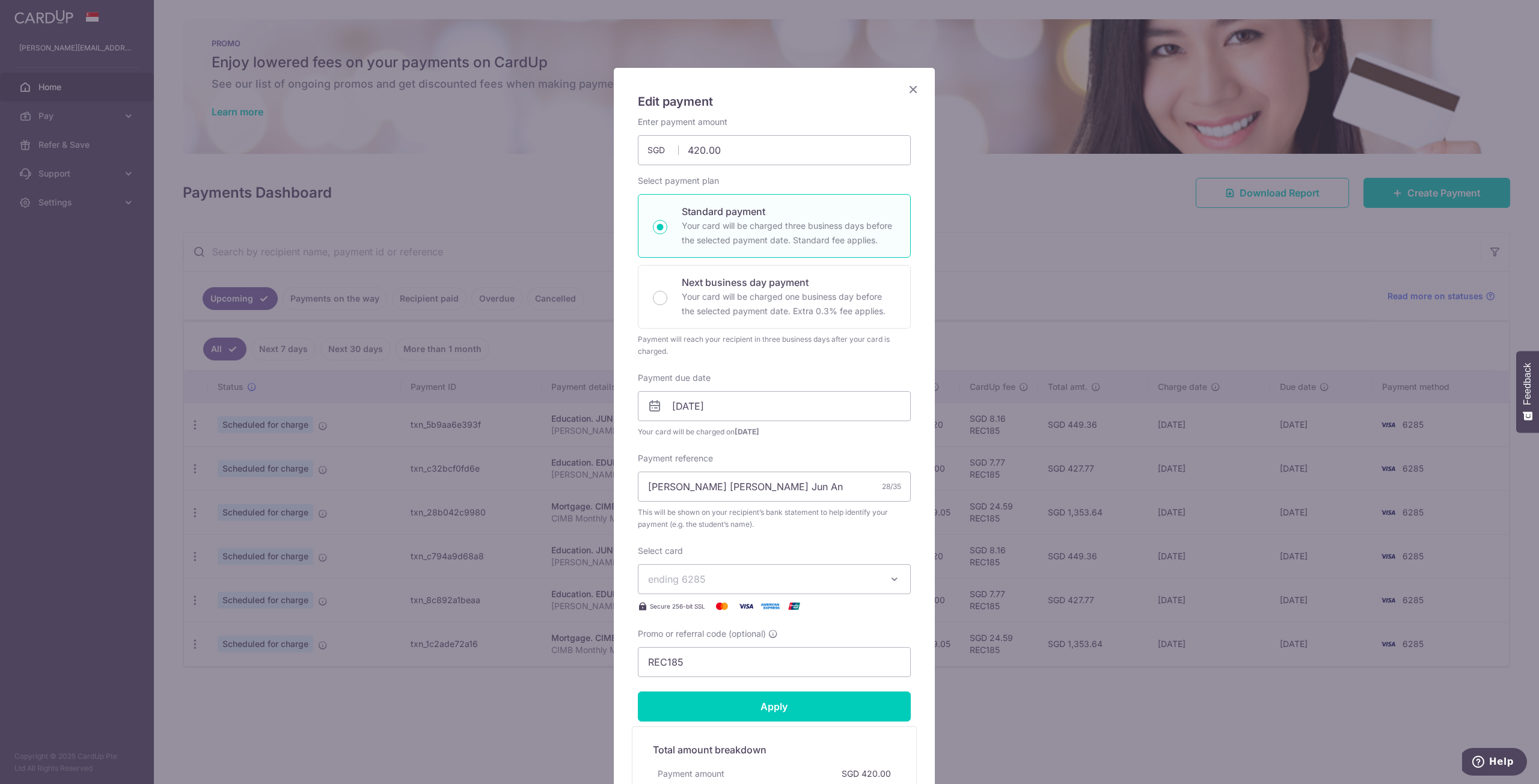
scroll to position [60, 0]
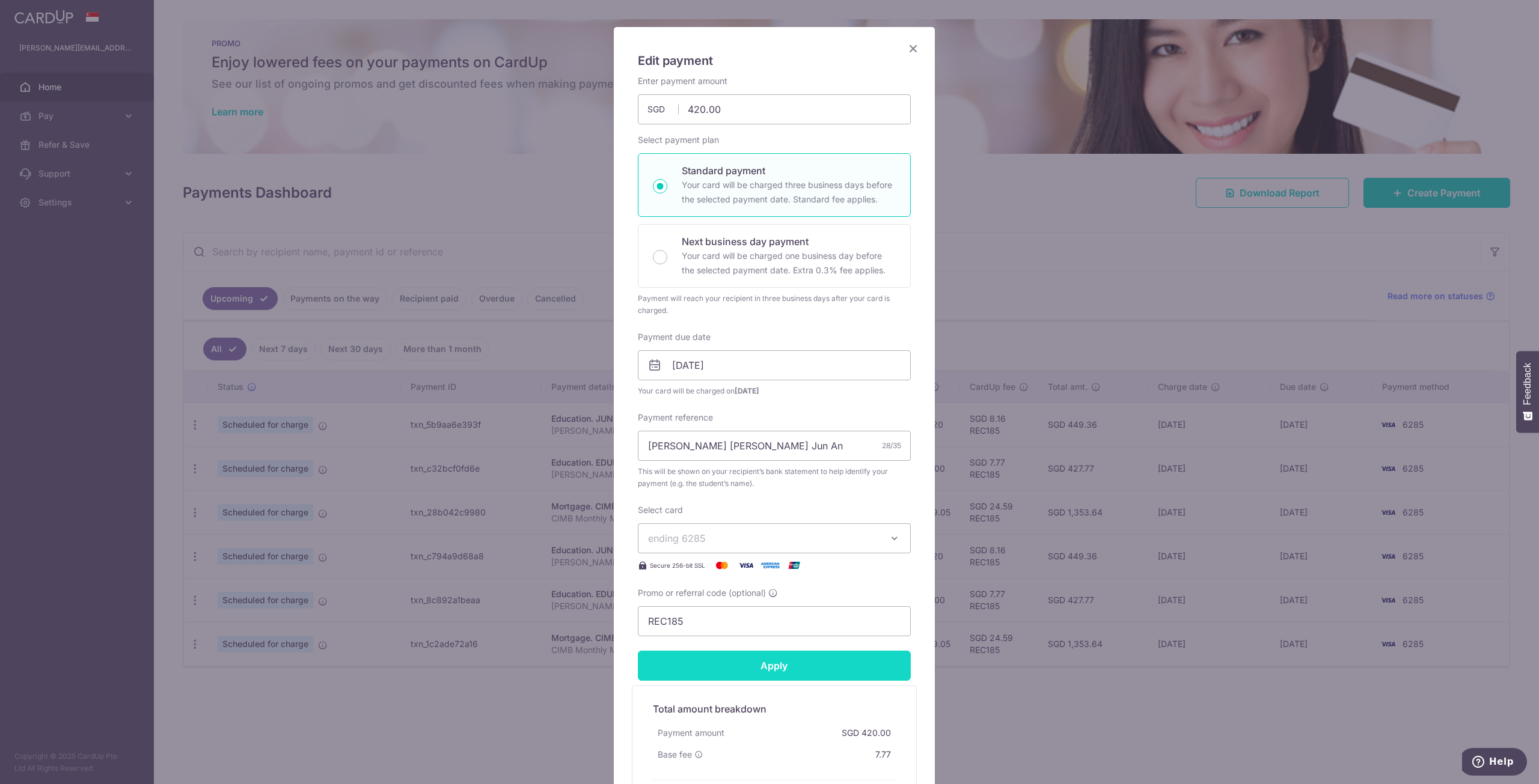
click at [792, 664] on input "Apply" at bounding box center [774, 666] width 273 height 30
type input "Successfully Applied"
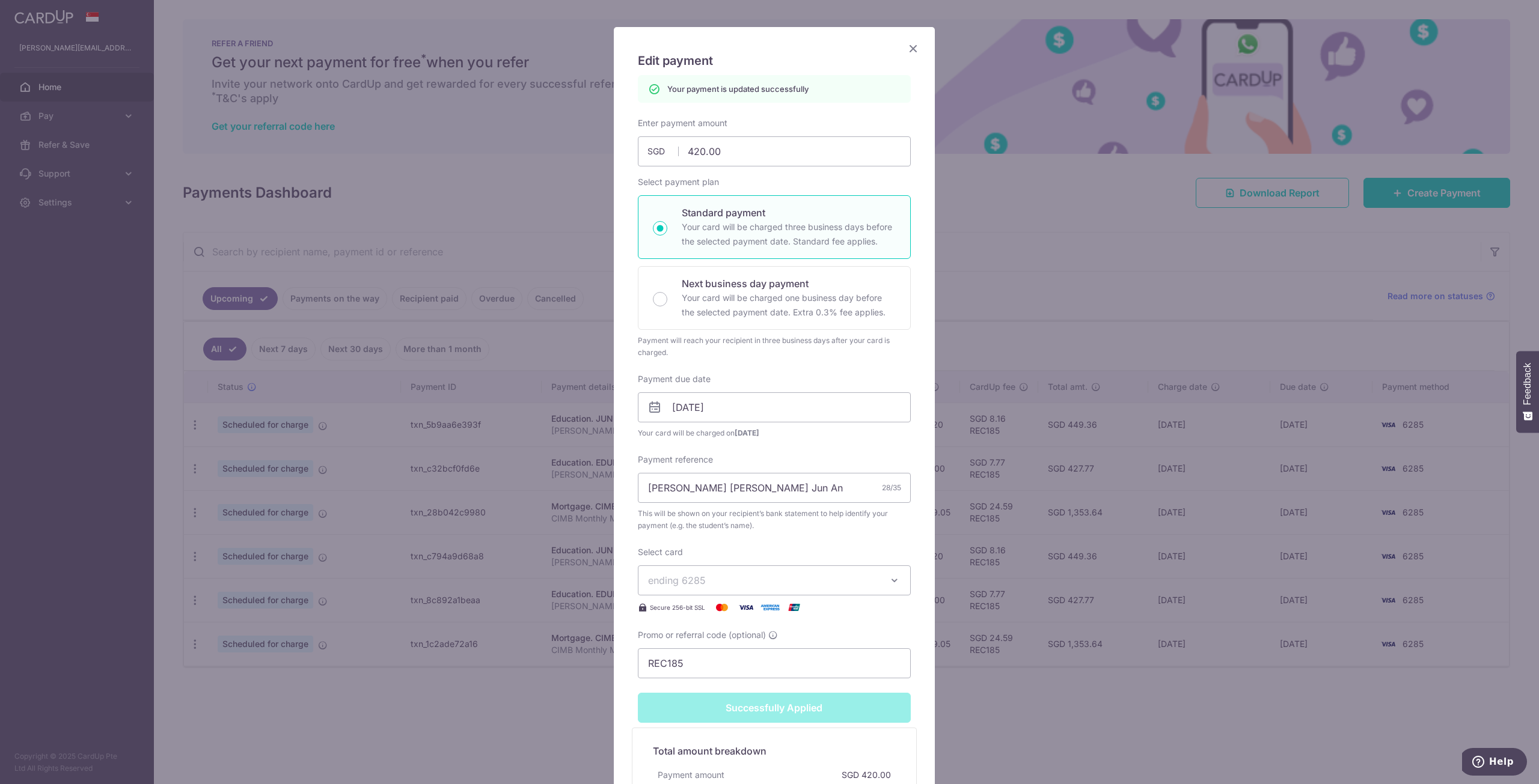
click at [914, 51] on icon "Close" at bounding box center [913, 48] width 14 height 15
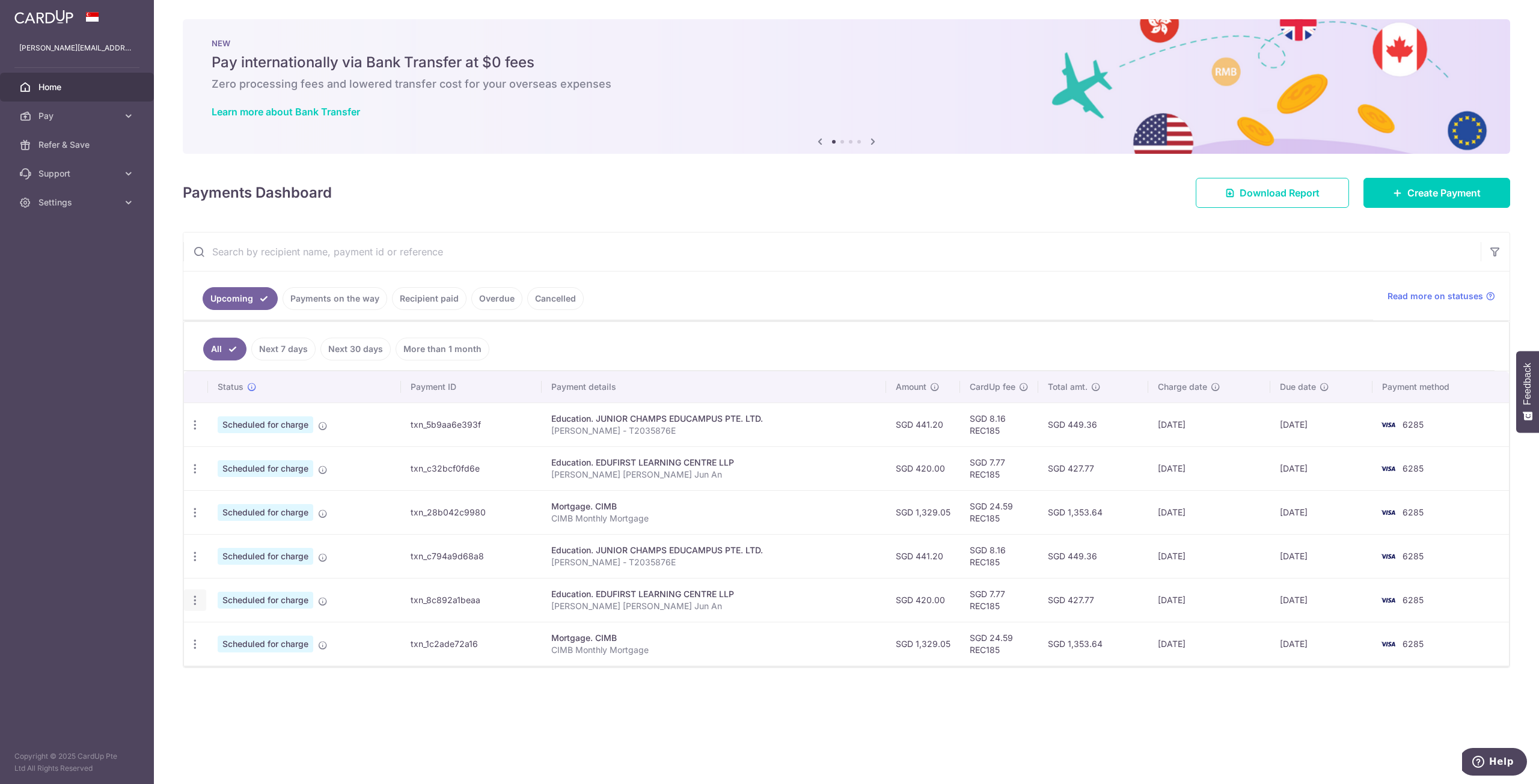
click at [194, 602] on icon "button" at bounding box center [195, 600] width 12 height 12
click at [280, 632] on span "Update payment" at bounding box center [258, 633] width 82 height 14
radio input "true"
type input "420.00"
type input "[DATE]"
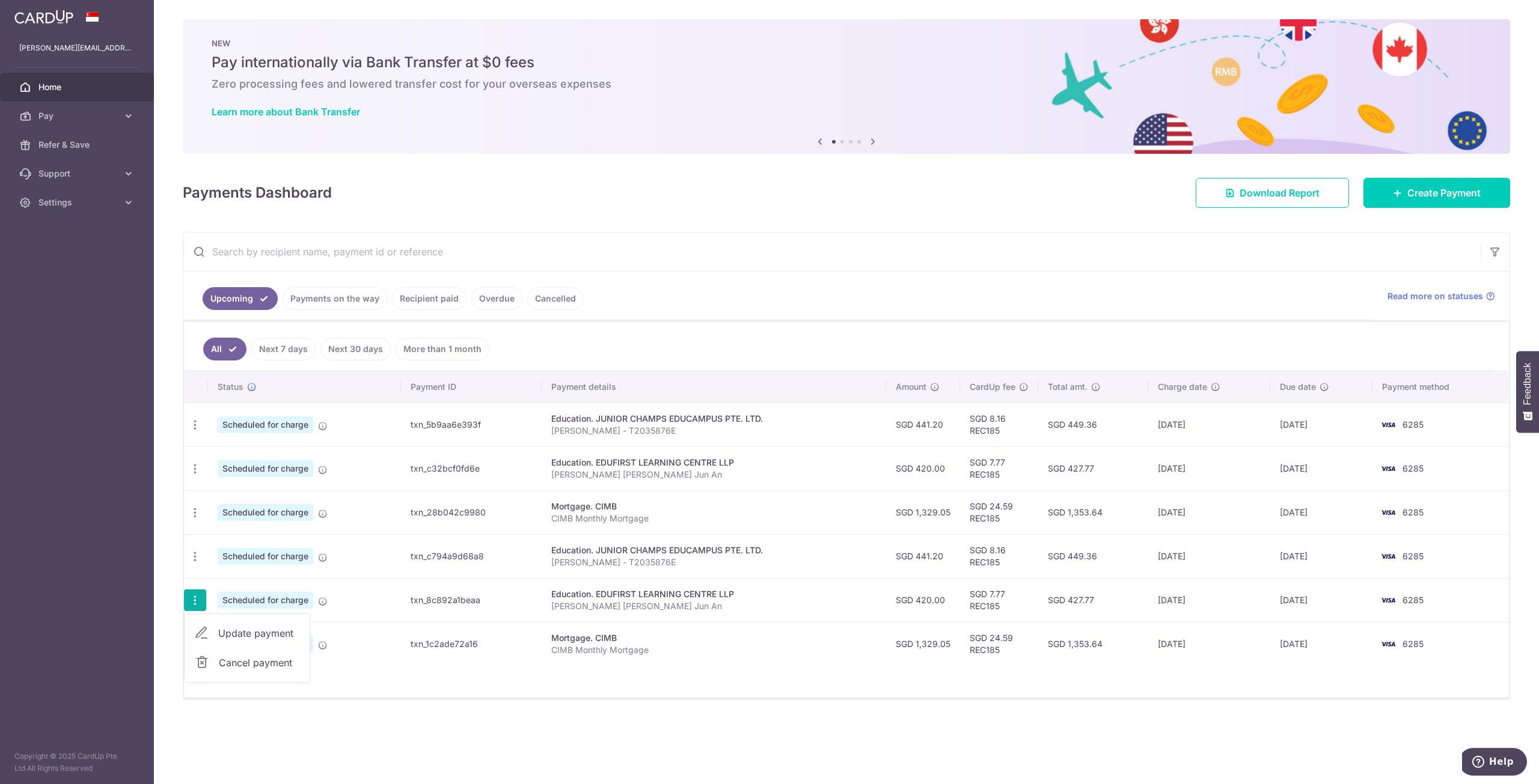
type input "[PERSON_NAME] [PERSON_NAME] Jun An"
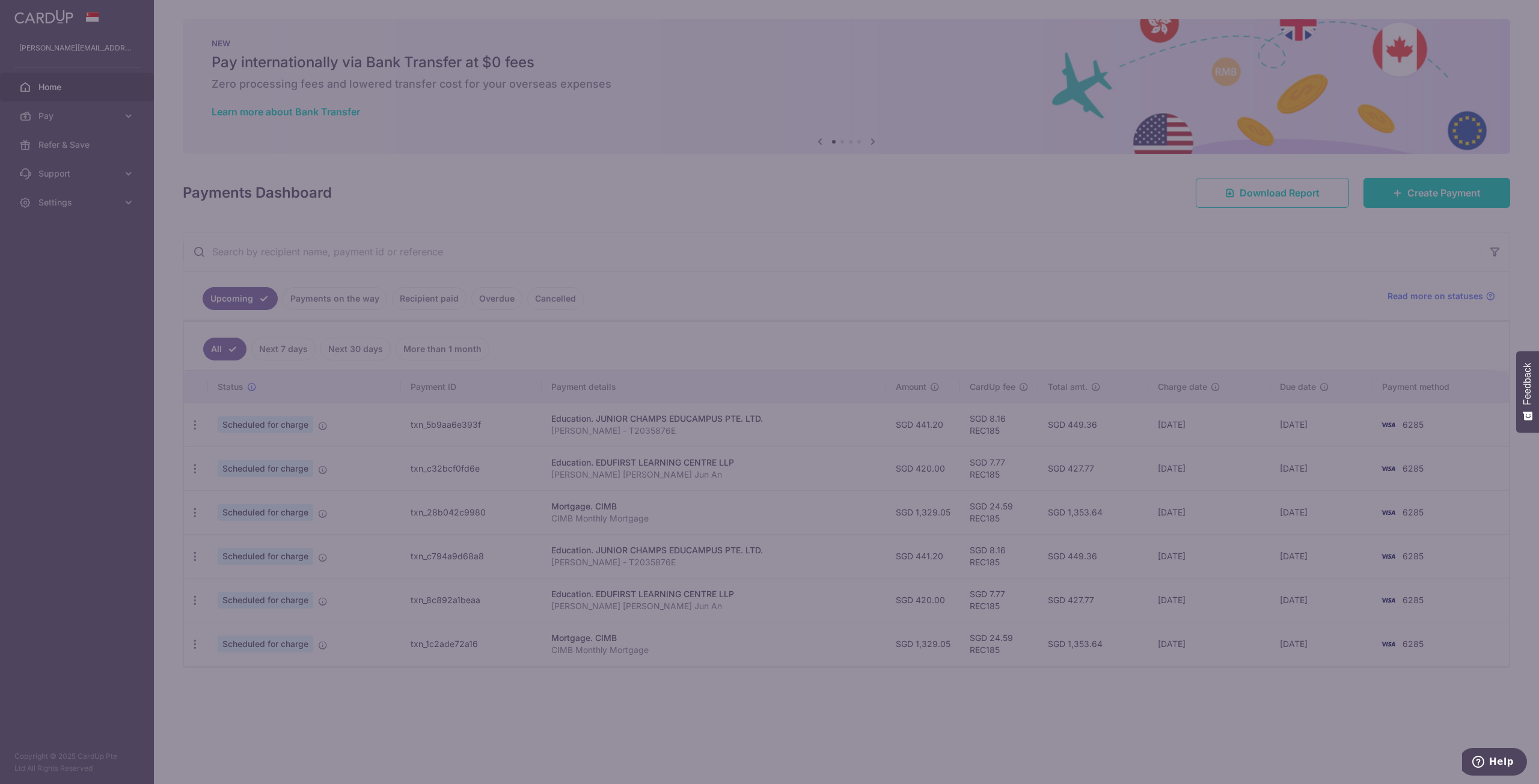
type input "REC185"
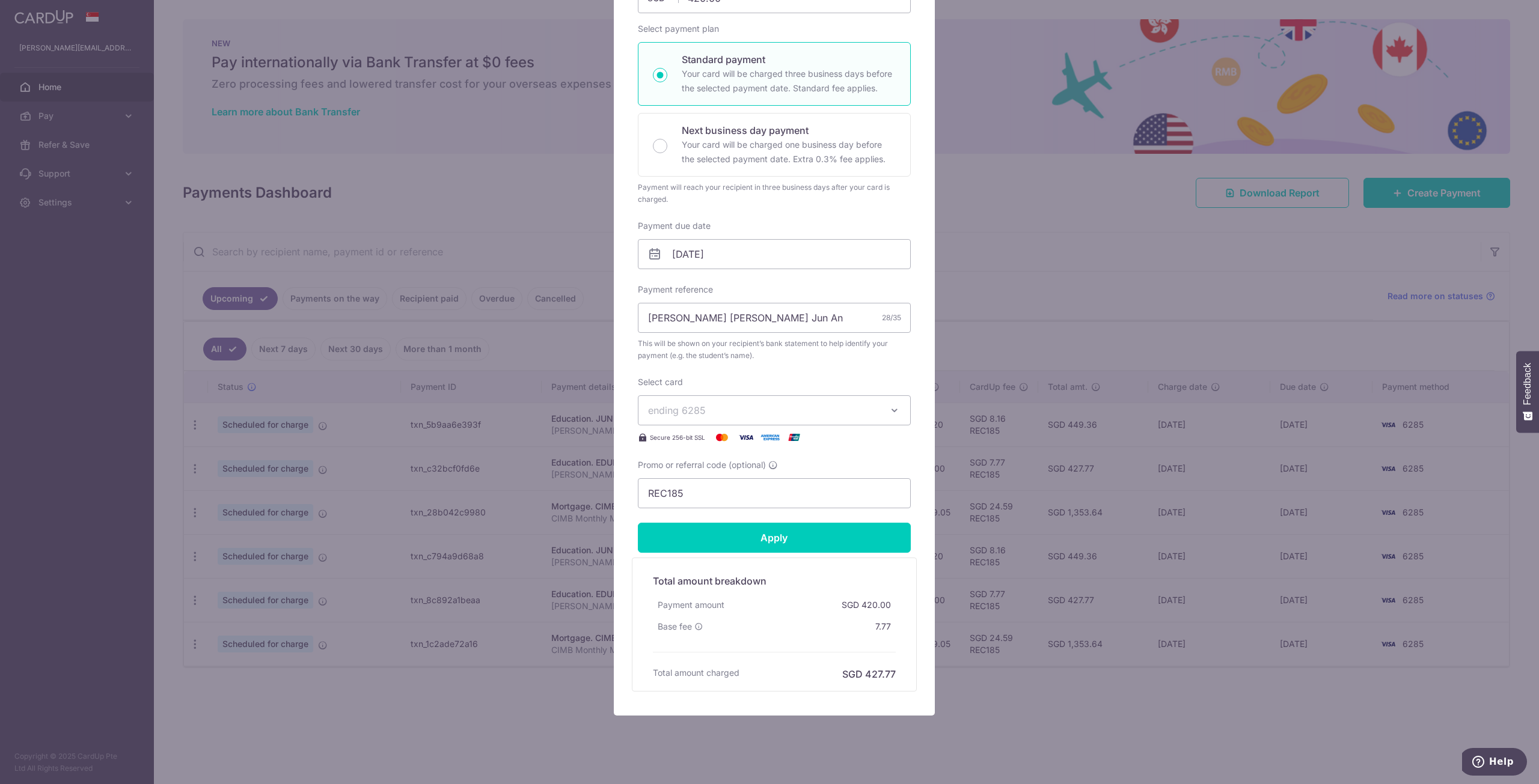
scroll to position [180, 0]
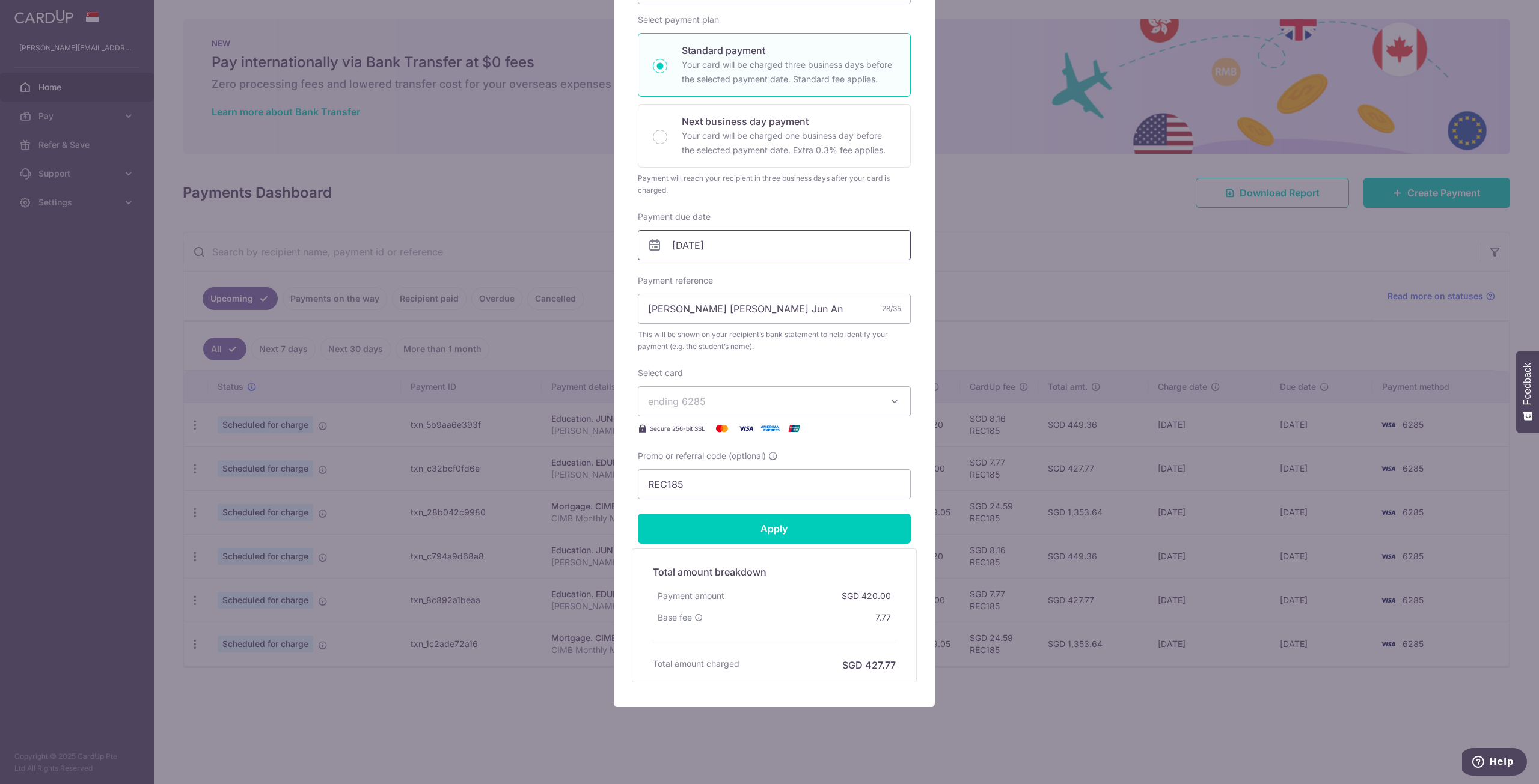
click at [693, 245] on input "[DATE]" at bounding box center [774, 245] width 273 height 30
click at [783, 330] on link "5" at bounding box center [778, 330] width 19 height 19
type input "[DATE]"
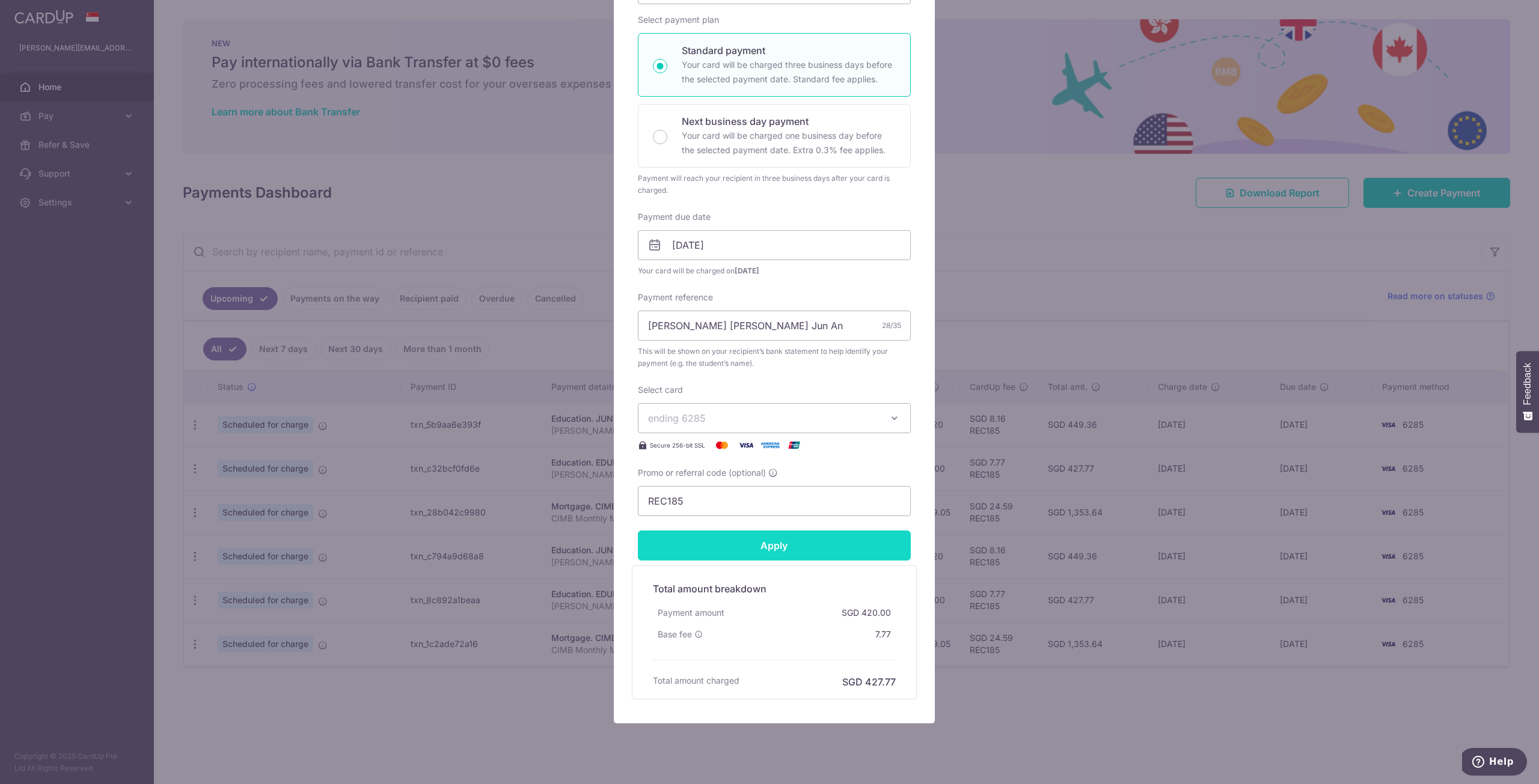
click at [787, 538] on input "Apply" at bounding box center [774, 546] width 273 height 30
type input "Successfully Applied"
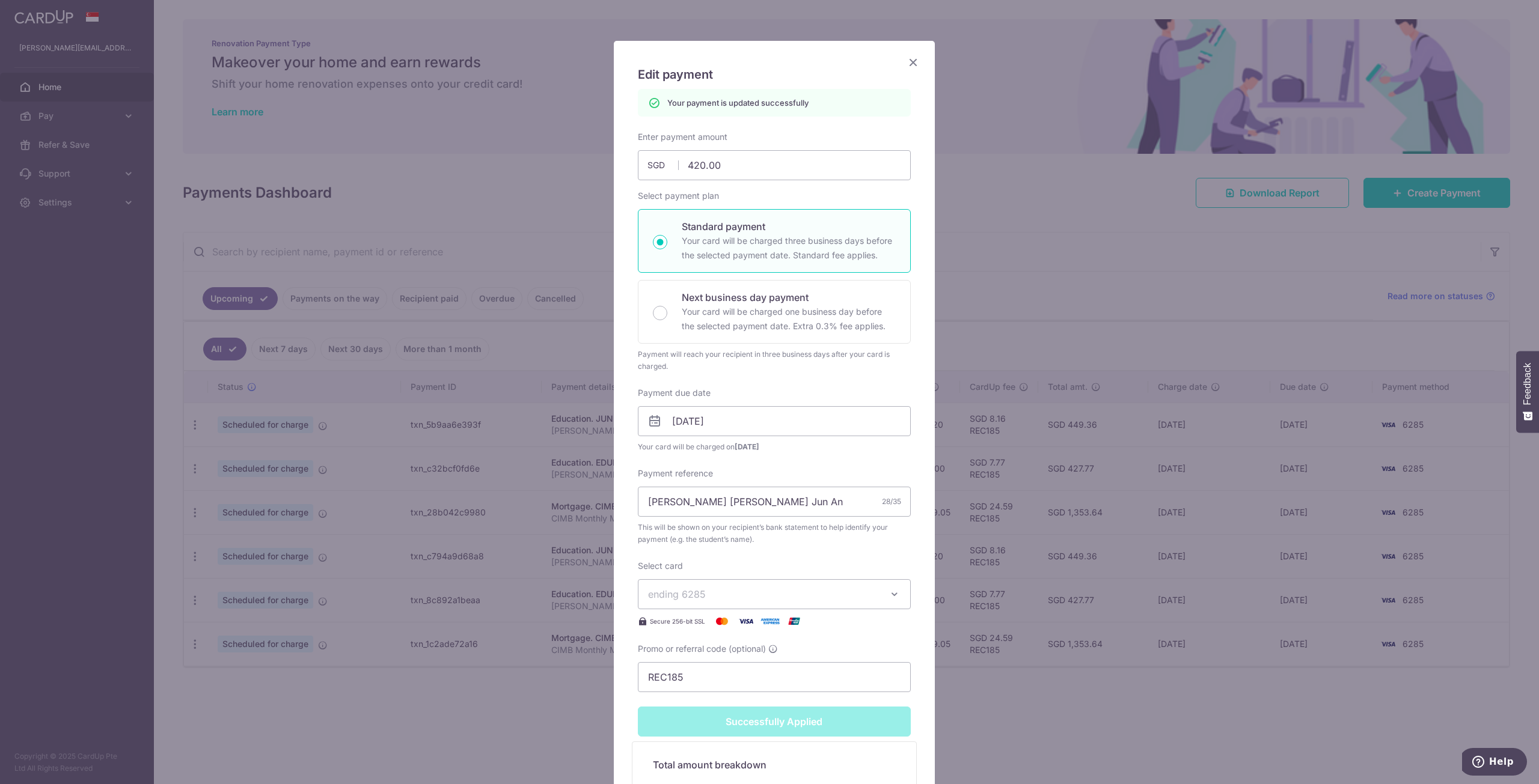
scroll to position [42, 0]
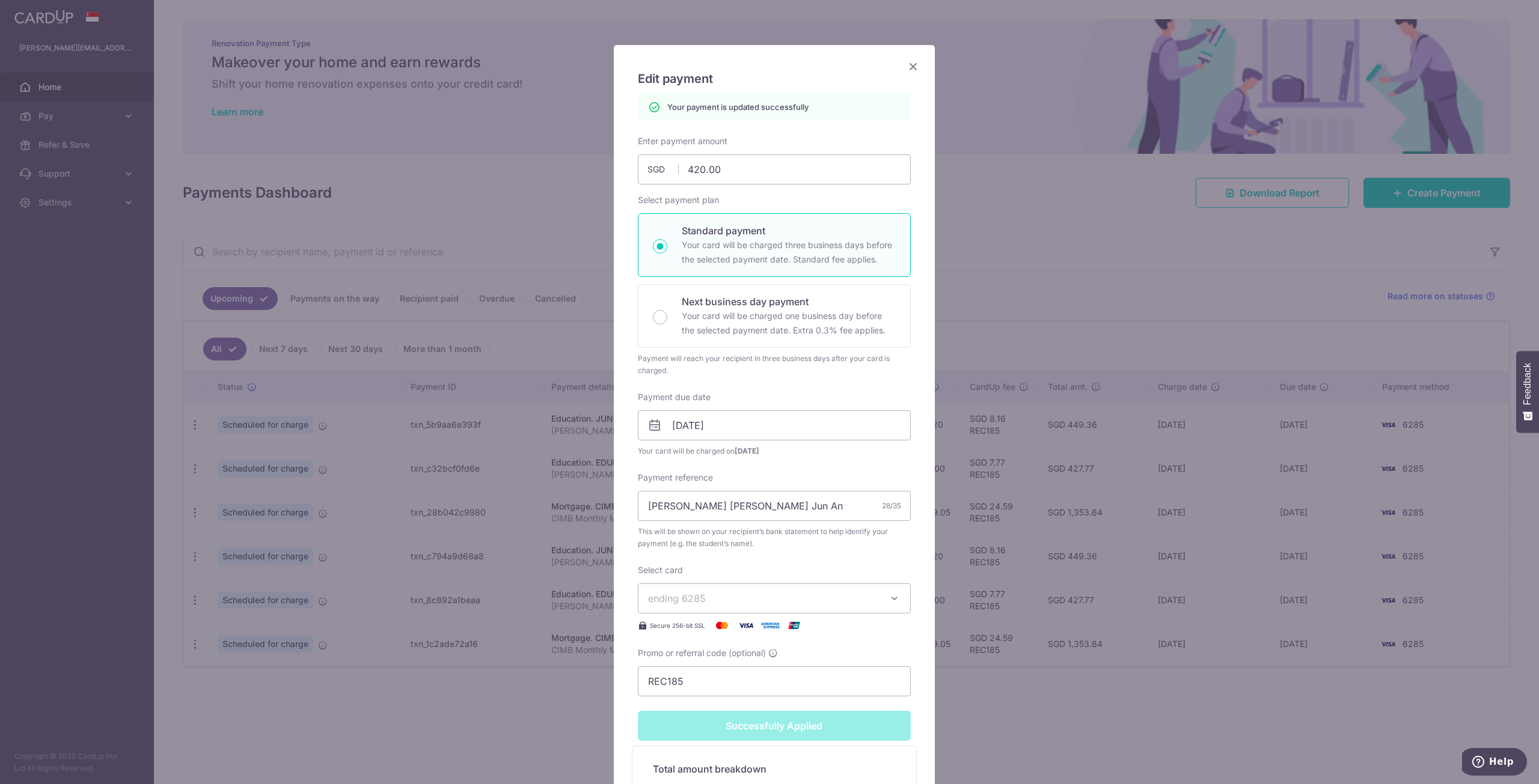
click at [906, 65] on icon "Close" at bounding box center [913, 66] width 14 height 15
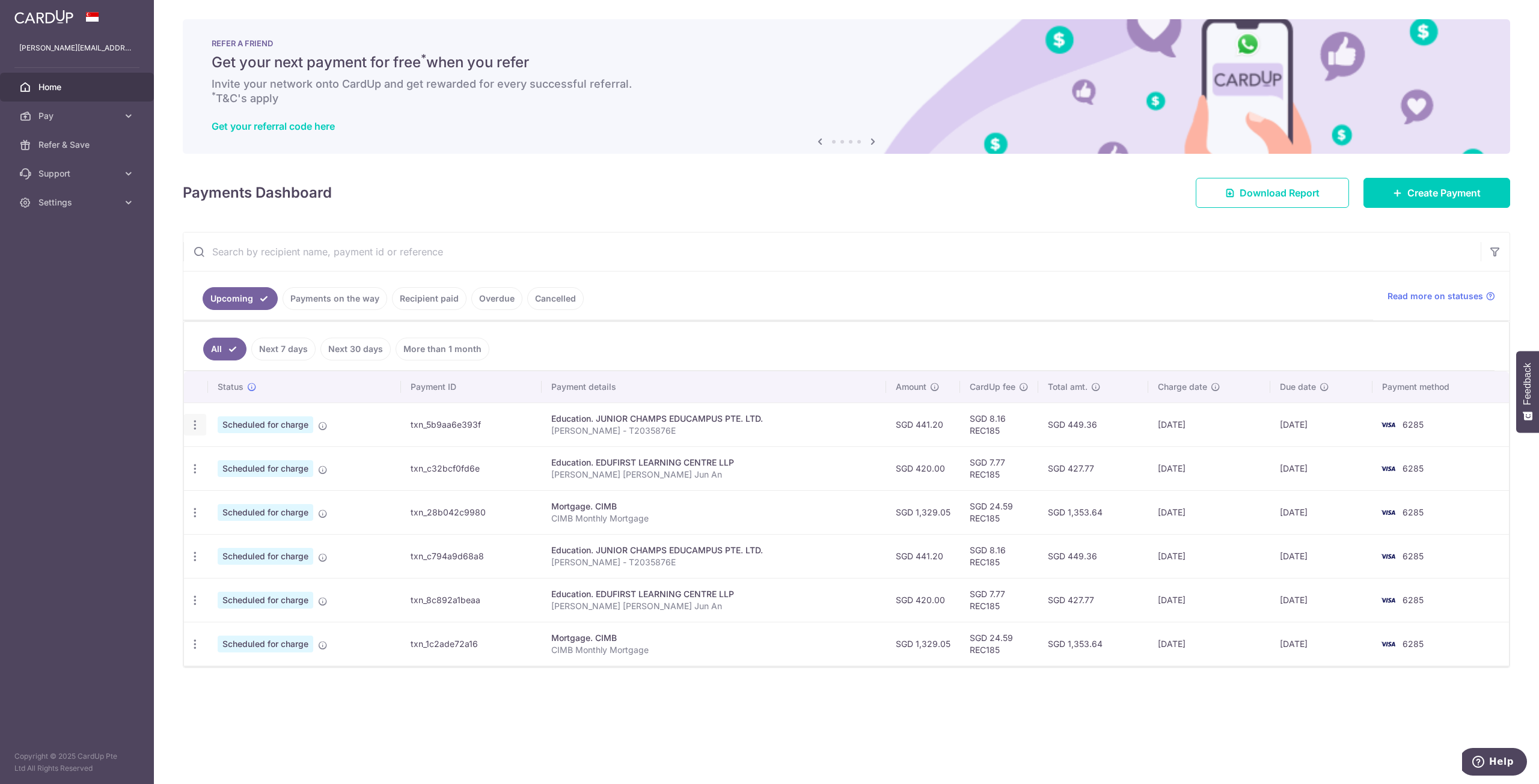
click at [193, 430] on icon "button" at bounding box center [195, 425] width 12 height 12
click at [273, 460] on span "Update payment" at bounding box center [258, 458] width 82 height 14
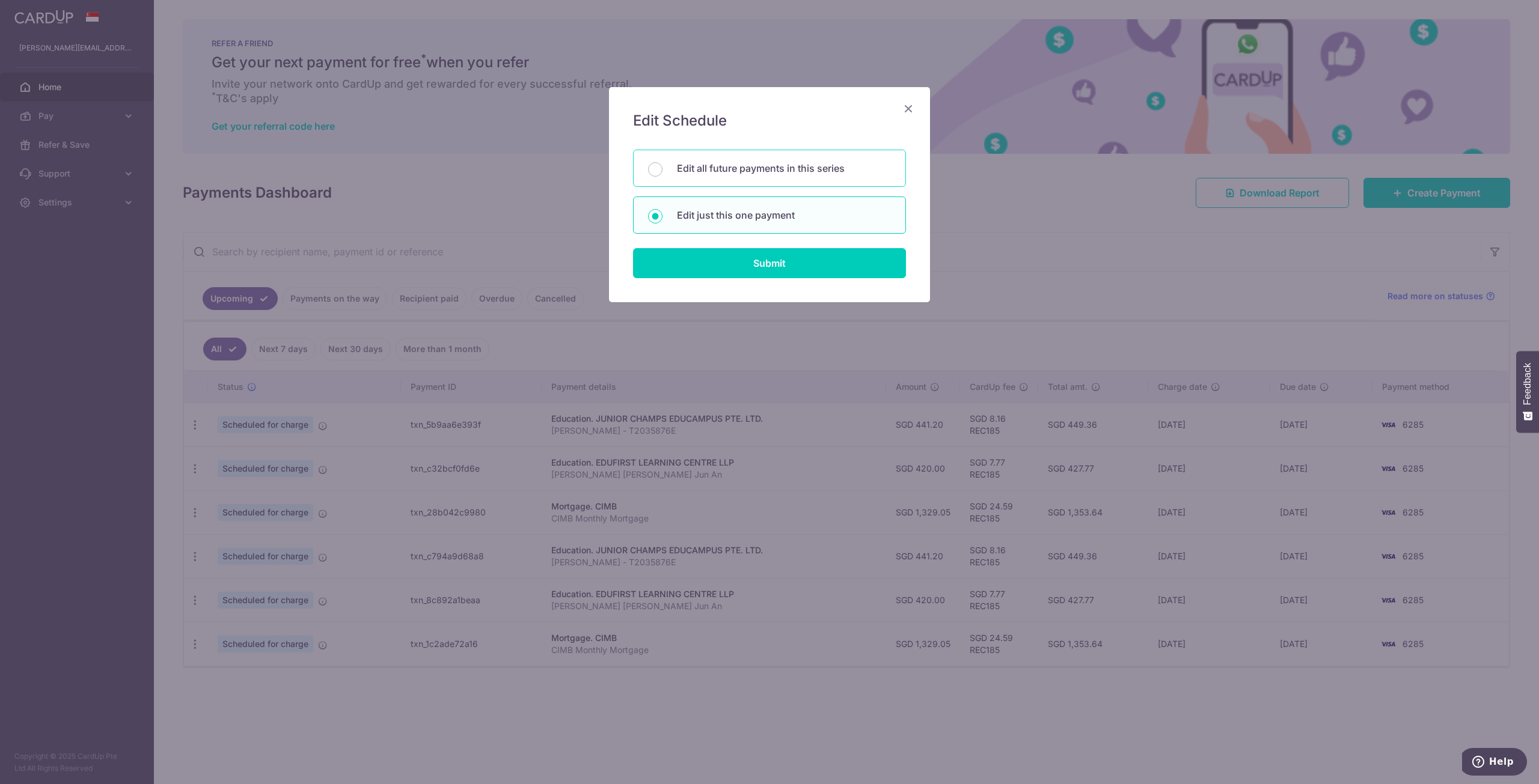
click at [744, 164] on p "Edit all future payments in this series" at bounding box center [784, 168] width 214 height 14
click at [662, 164] on input "Edit all future payments in this series" at bounding box center [655, 169] width 14 height 14
click at [750, 226] on div "Edit just this one payment" at bounding box center [769, 215] width 273 height 38
radio input "false"
radio input "true"
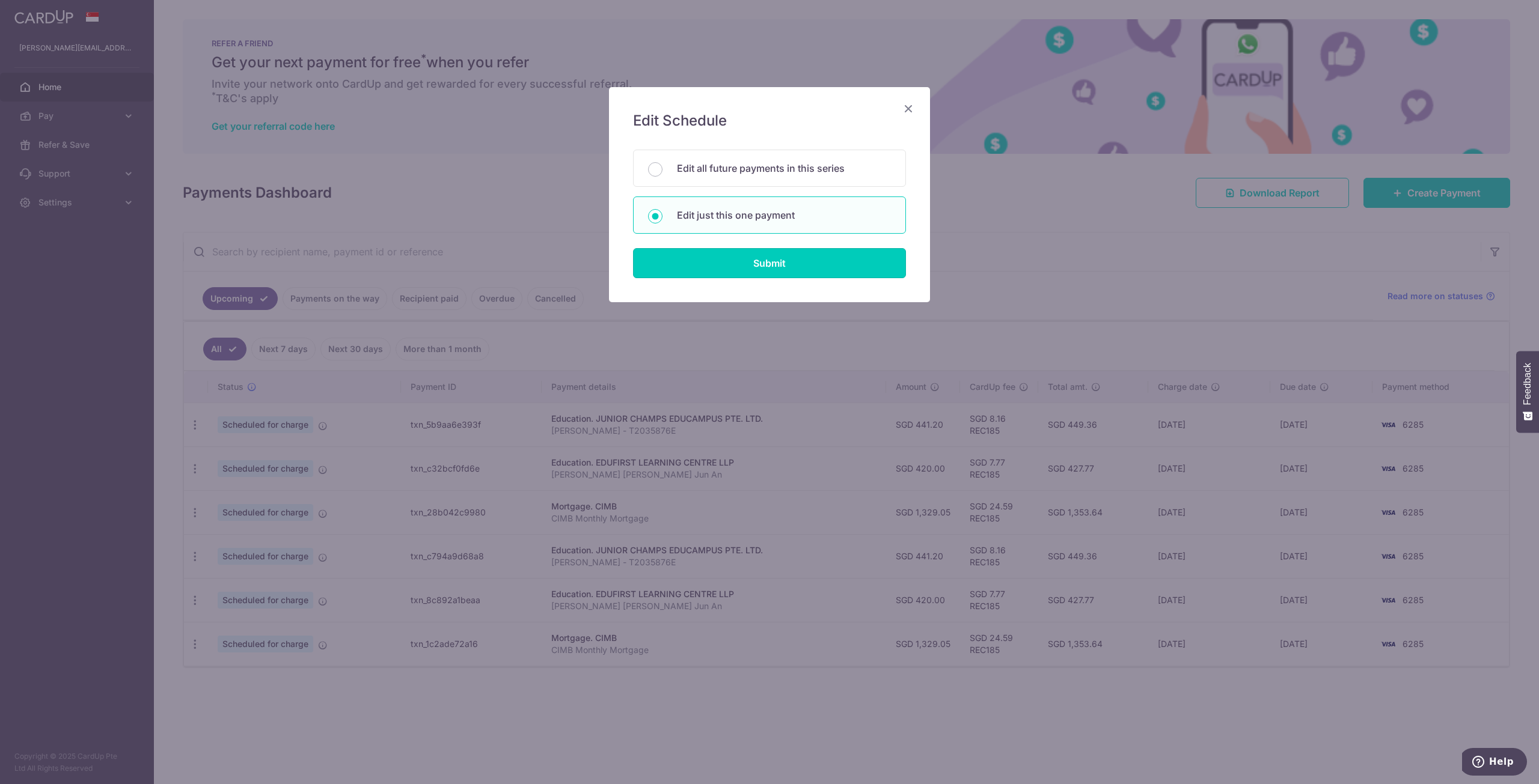
click at [779, 266] on input "Submit" at bounding box center [769, 263] width 273 height 30
radio input "true"
type input "441.20"
type input "[DATE]"
type input "[PERSON_NAME] - T2035876E"
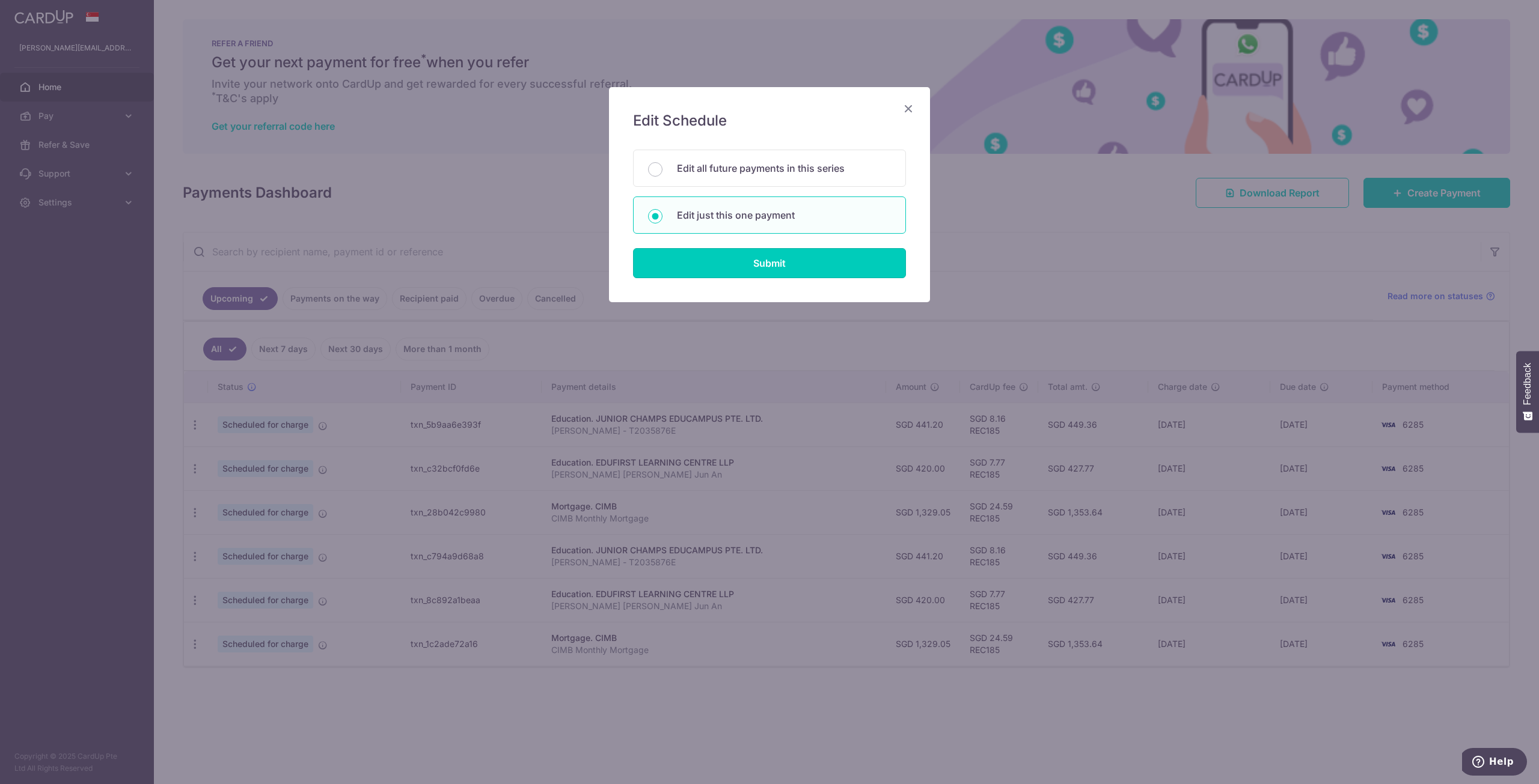
type input "REC185"
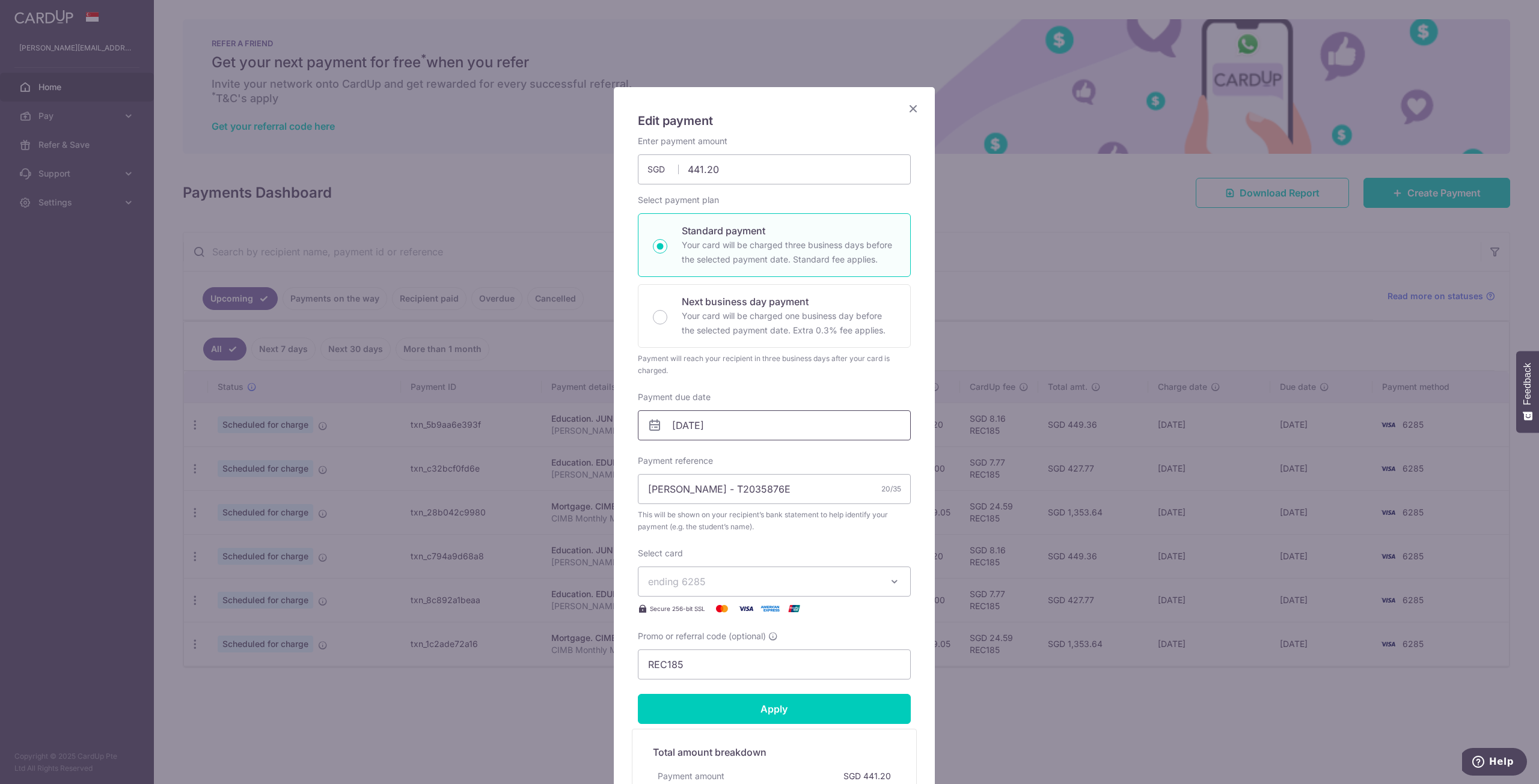
click at [665, 430] on input "[DATE]" at bounding box center [774, 426] width 273 height 30
click at [734, 540] on link "5" at bounding box center [729, 534] width 19 height 19
type input "[DATE]"
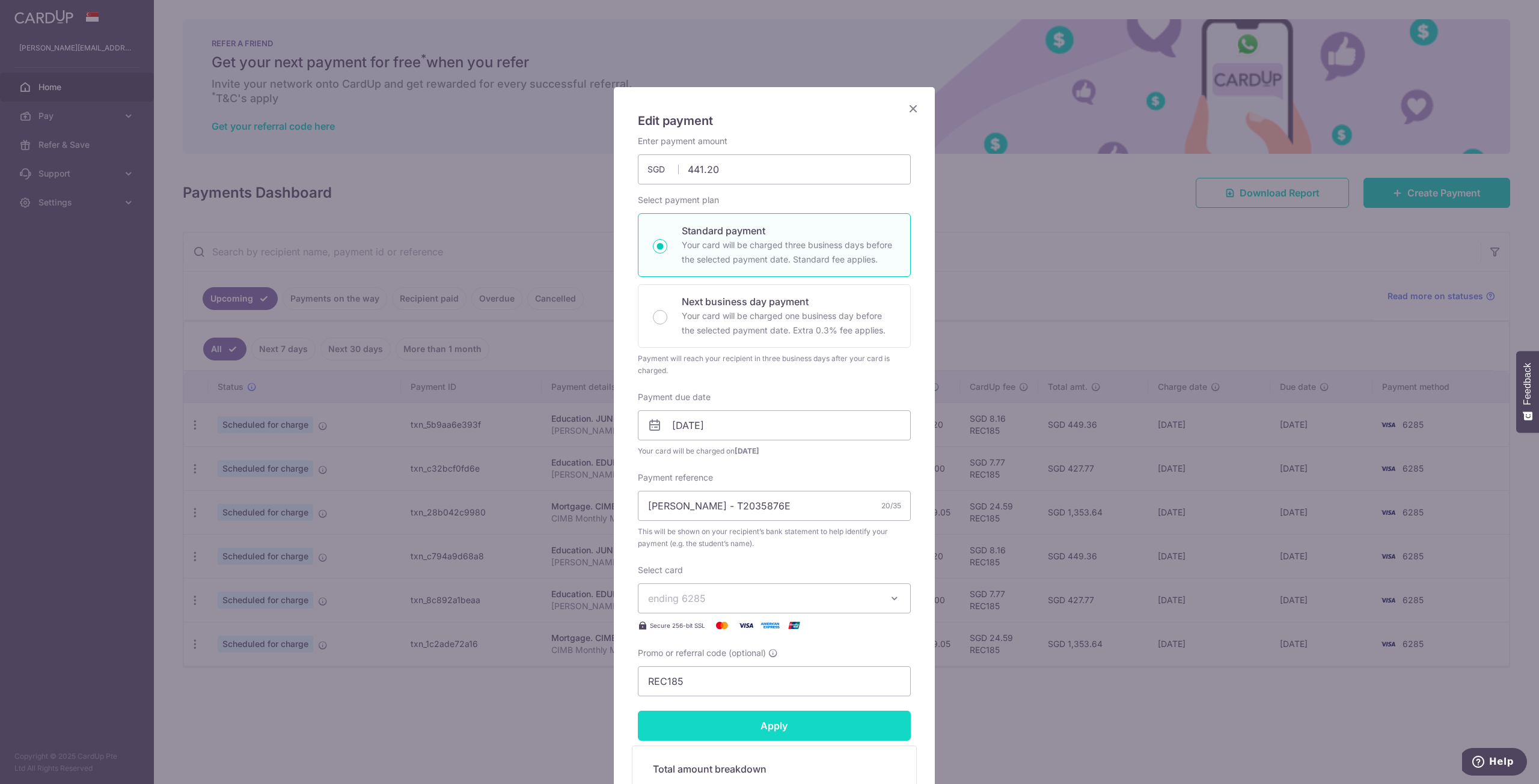
click at [841, 720] on input "Apply" at bounding box center [774, 726] width 273 height 30
type input "Successfully Applied"
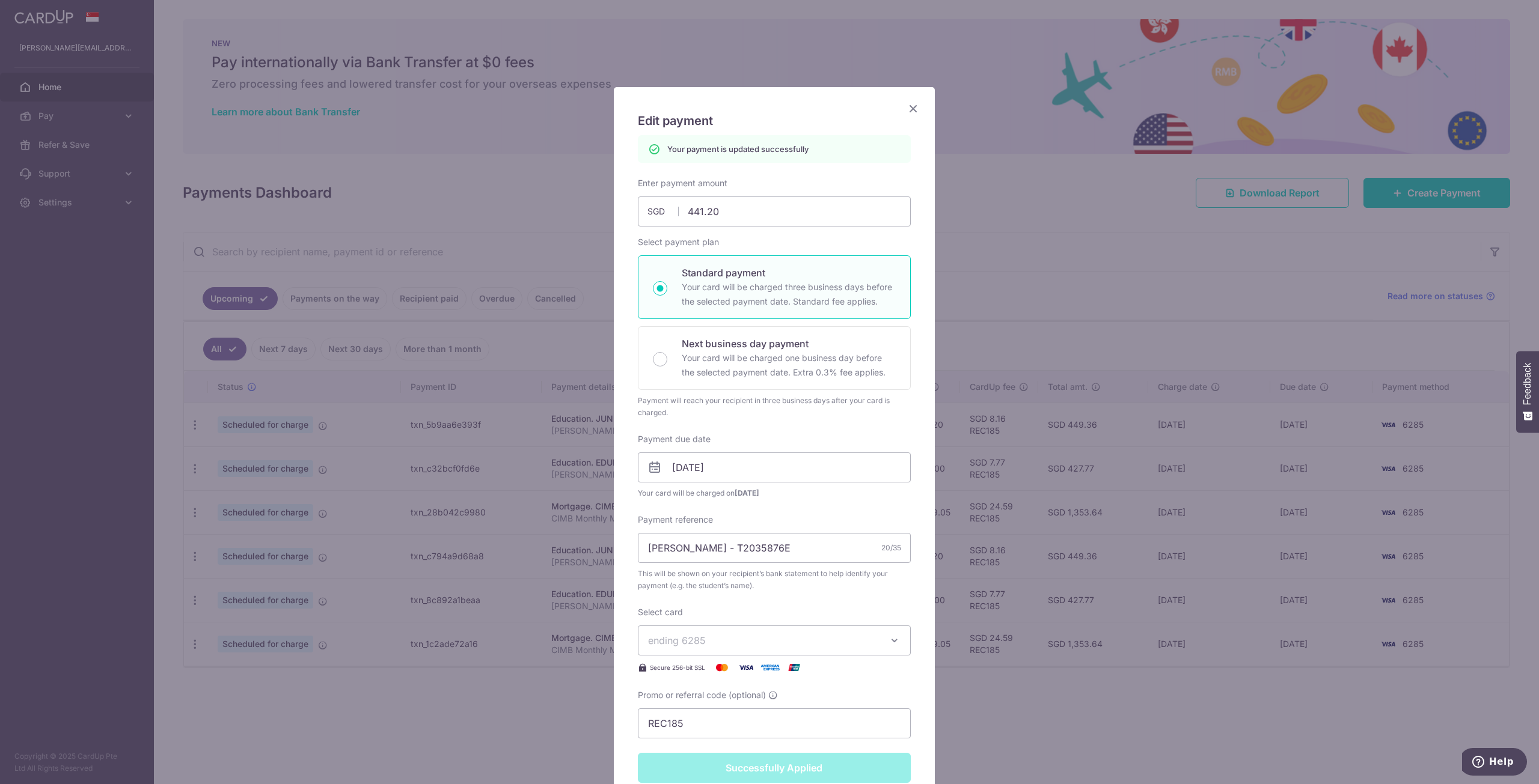
click at [911, 111] on icon "Close" at bounding box center [913, 108] width 14 height 15
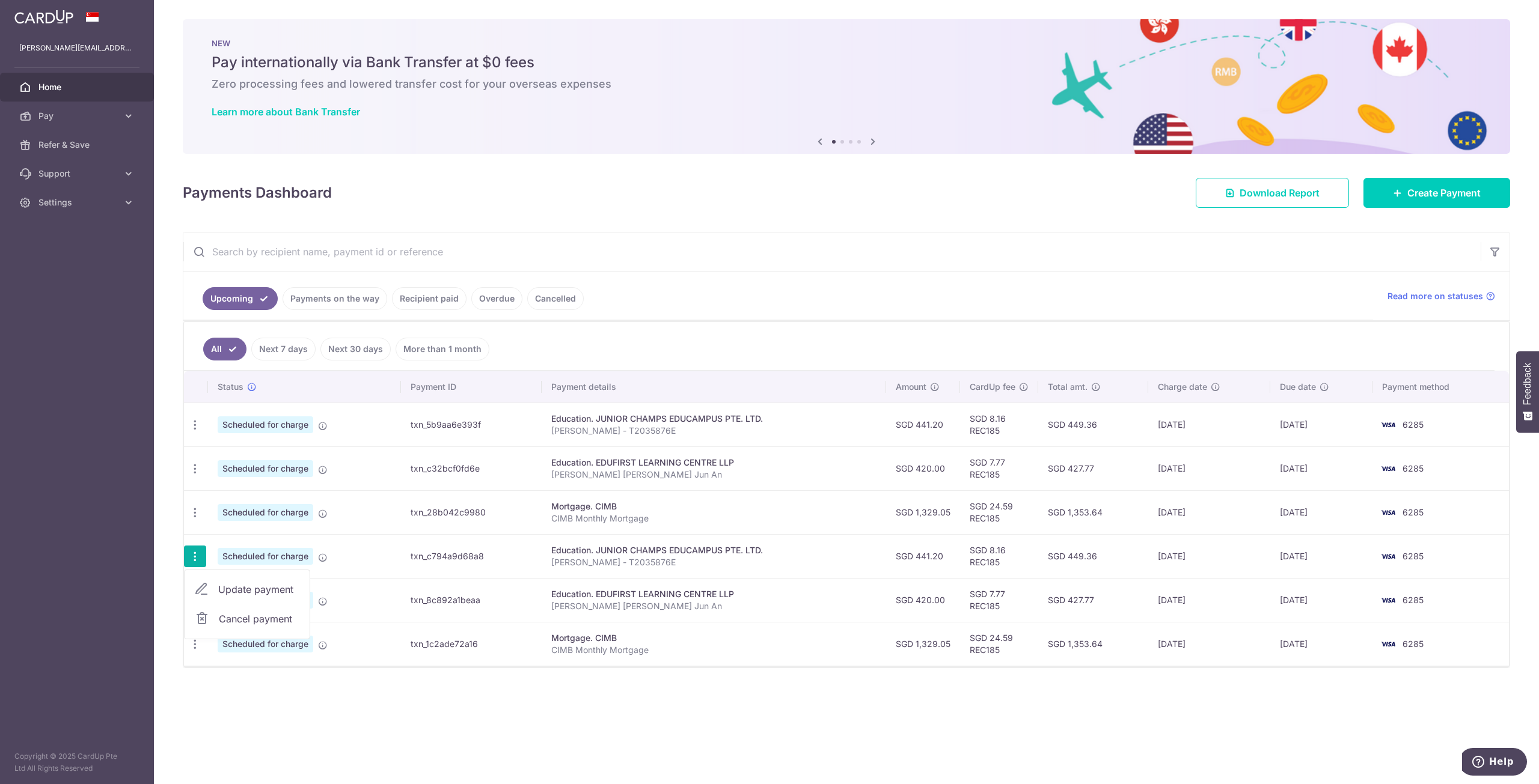
click at [242, 582] on span "Update payment" at bounding box center [258, 589] width 82 height 14
radio input "true"
type input "441.20"
type input "[DATE]"
type input "[PERSON_NAME] - T2035876E"
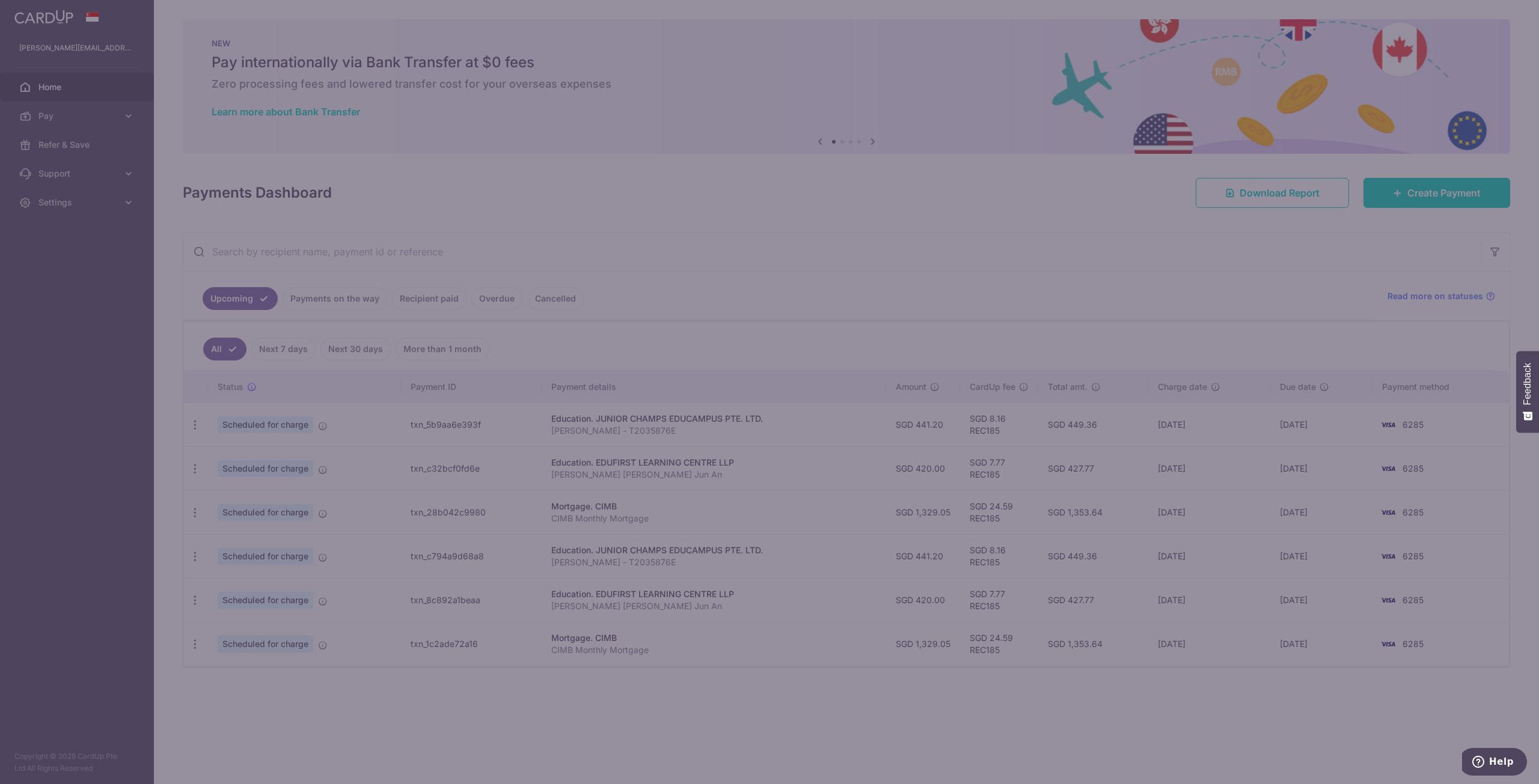
type input "REC185"
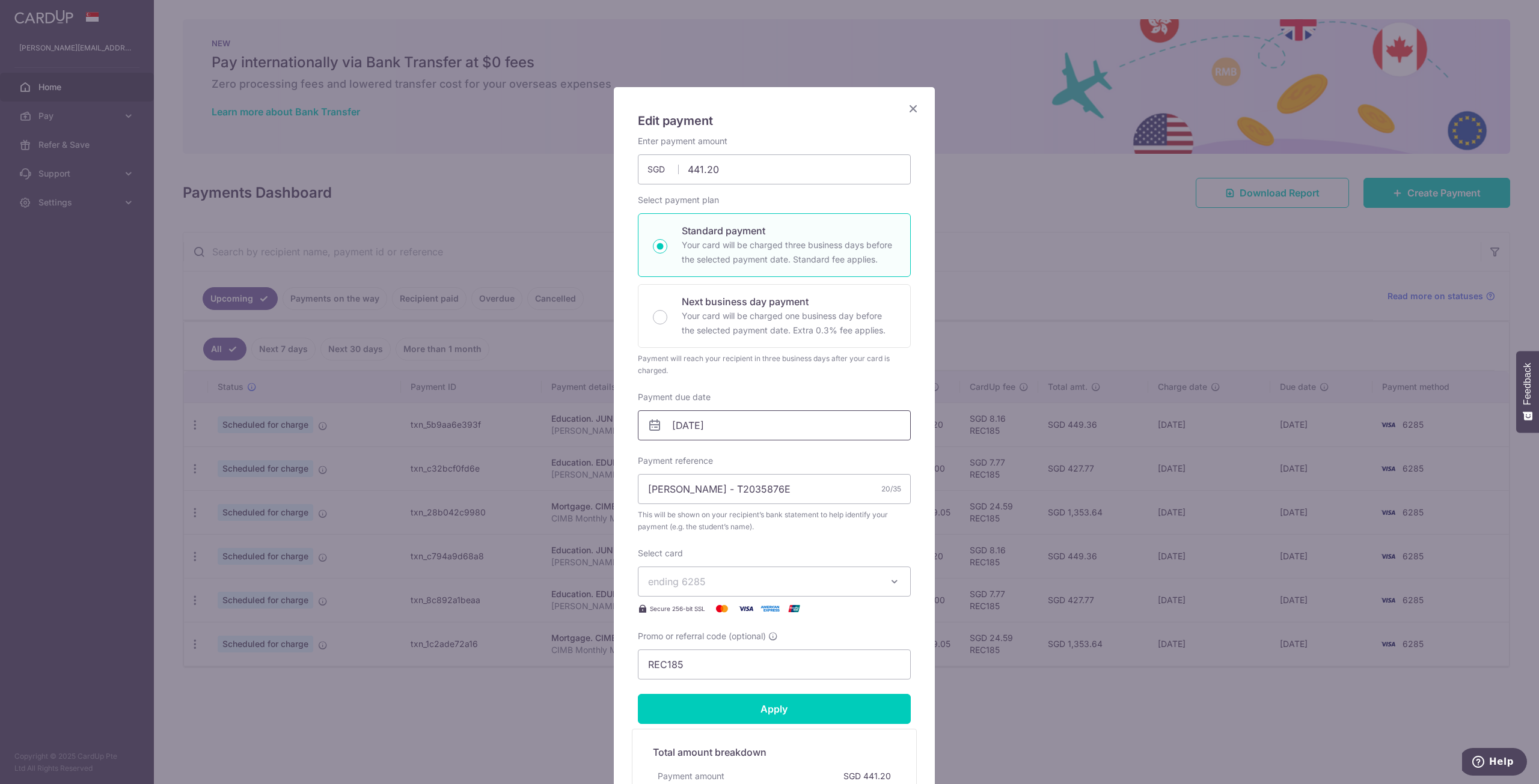
click at [683, 430] on input "[DATE]" at bounding box center [774, 426] width 273 height 30
click at [781, 514] on link "5" at bounding box center [778, 511] width 19 height 19
type input "[DATE]"
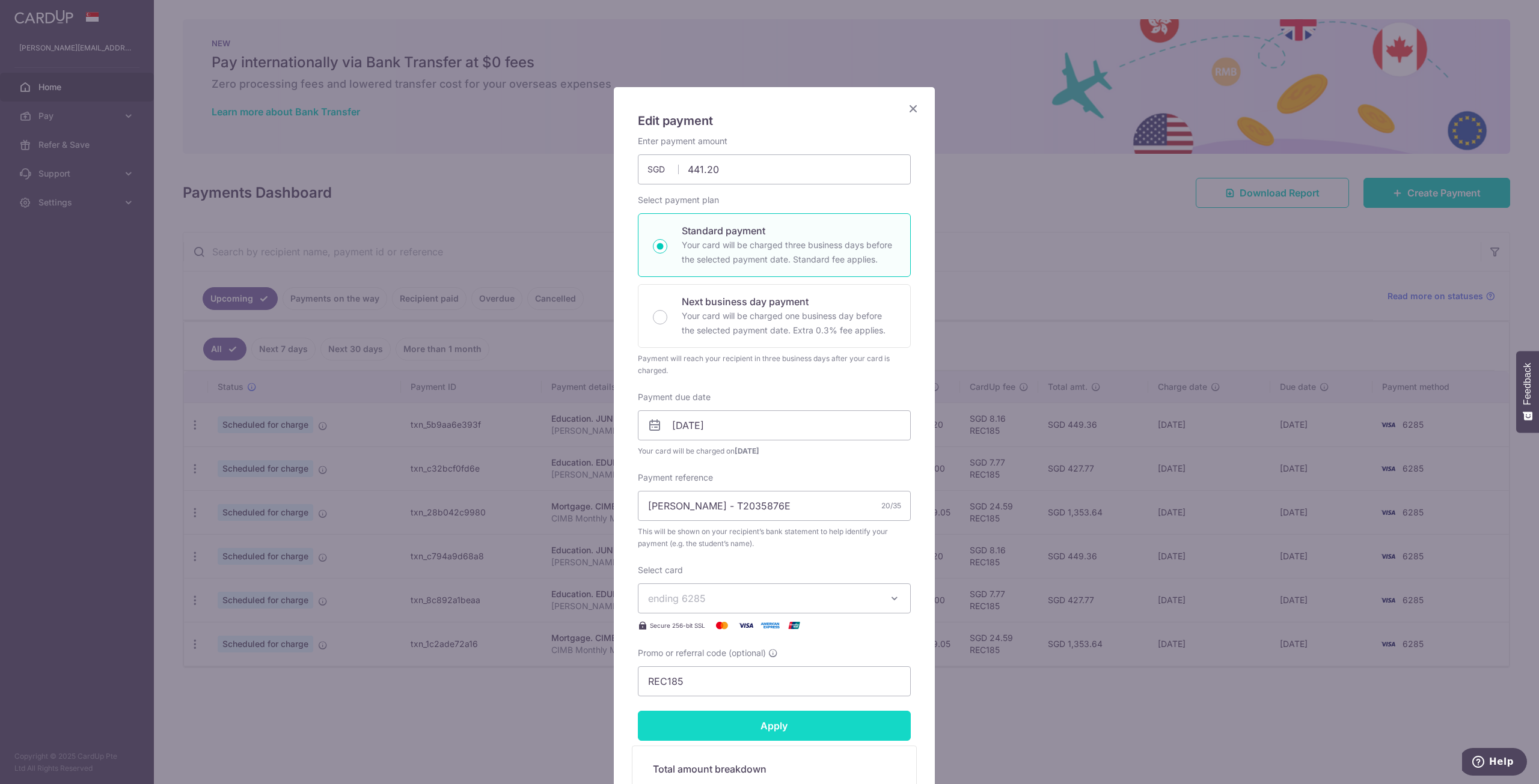
click at [844, 718] on input "Apply" at bounding box center [774, 726] width 273 height 30
type input "Successfully Applied"
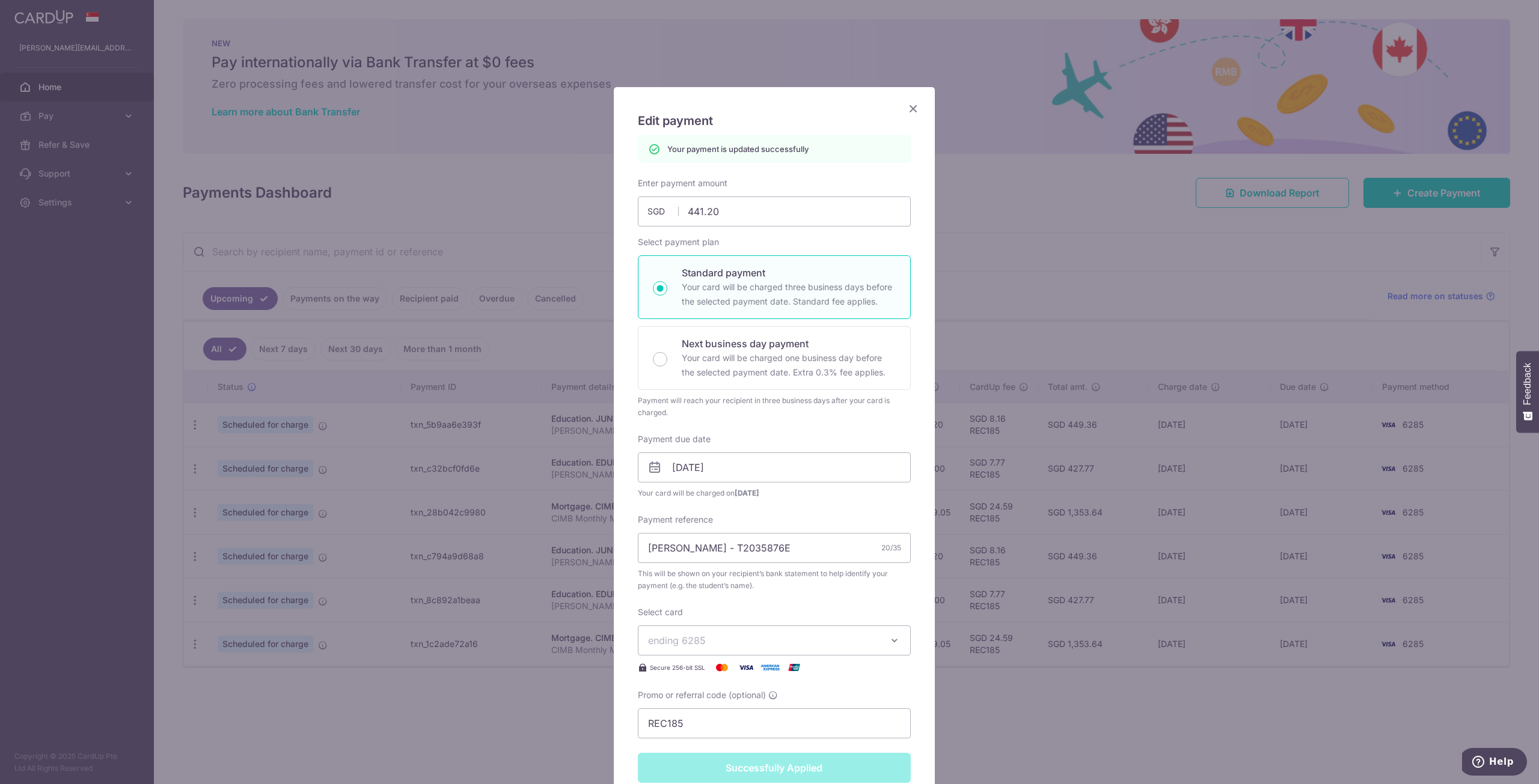
click at [909, 115] on icon "Close" at bounding box center [913, 108] width 14 height 15
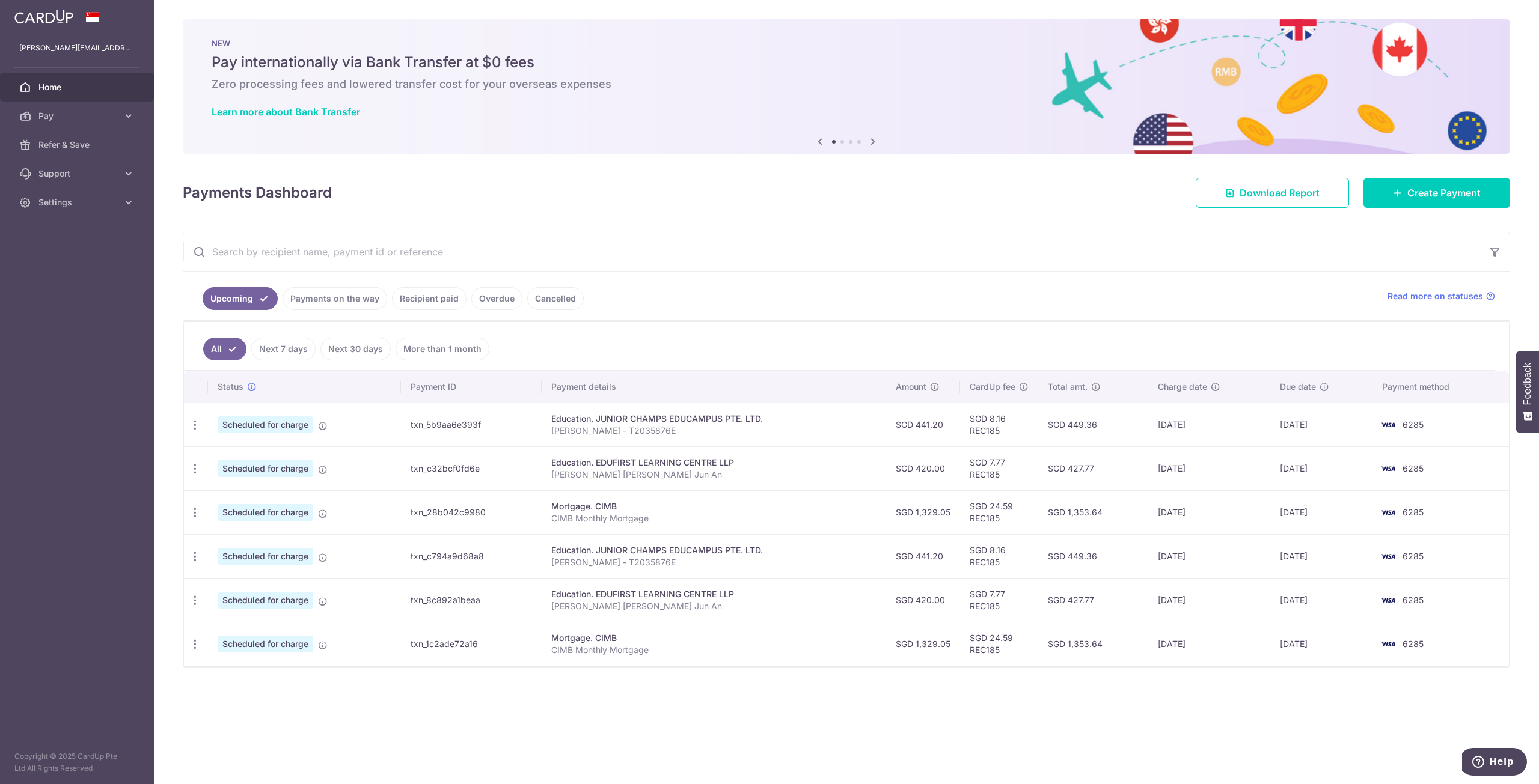
click at [313, 289] on link "Payments on the way" at bounding box center [335, 299] width 105 height 23
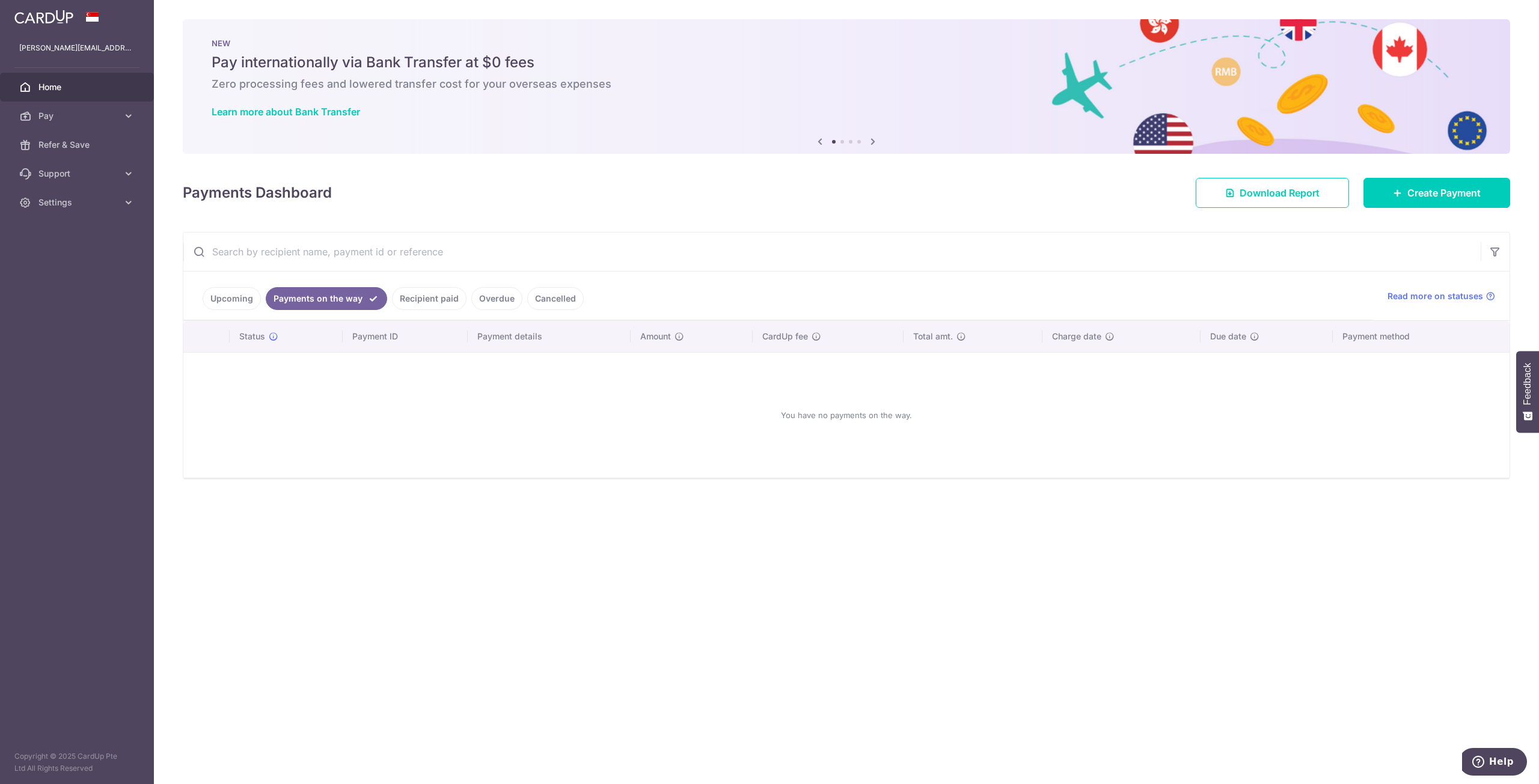
click at [421, 301] on link "Recipient paid" at bounding box center [429, 299] width 74 height 23
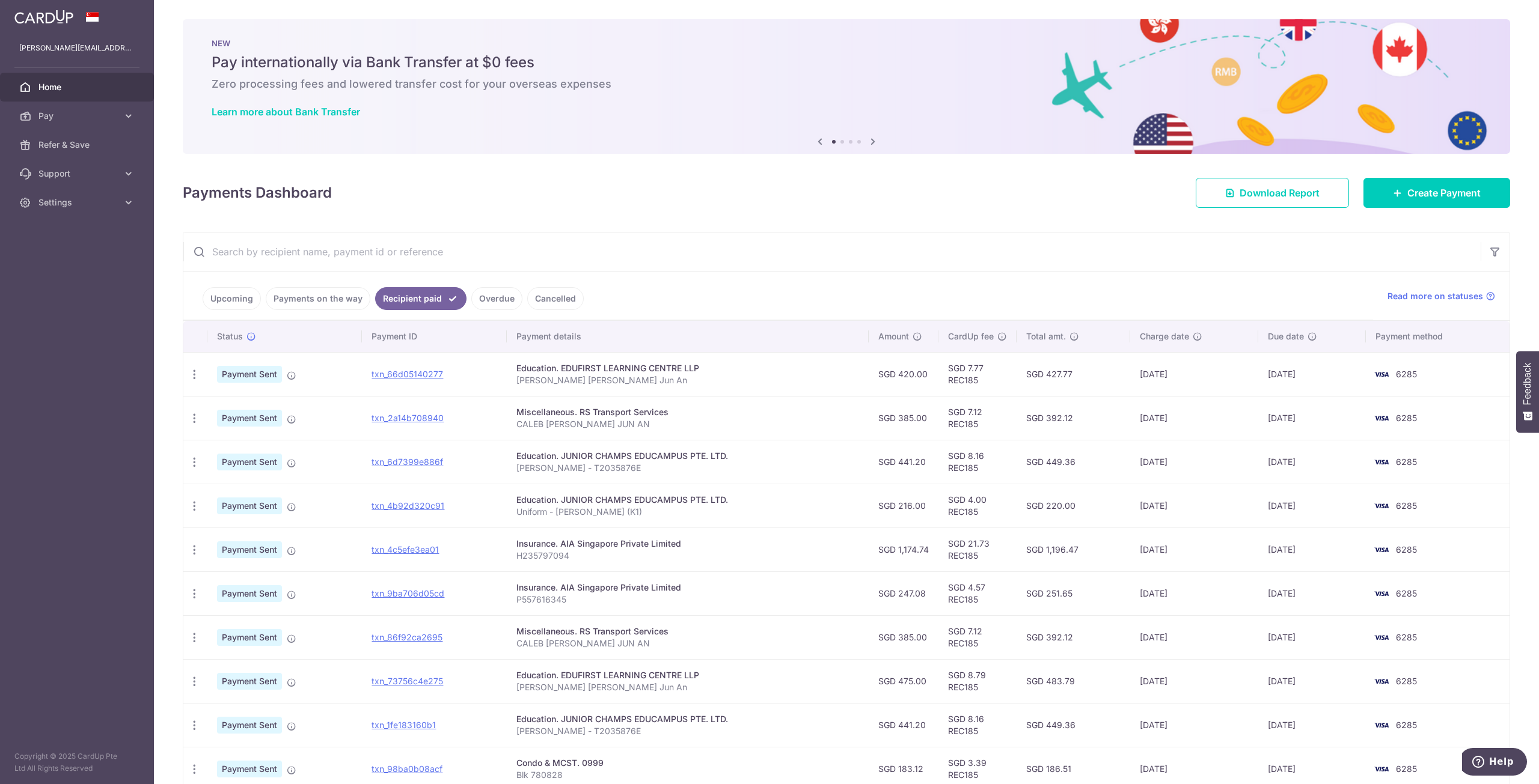
click at [571, 416] on div "Miscellaneous. RS Transport Services" at bounding box center [688, 412] width 343 height 12
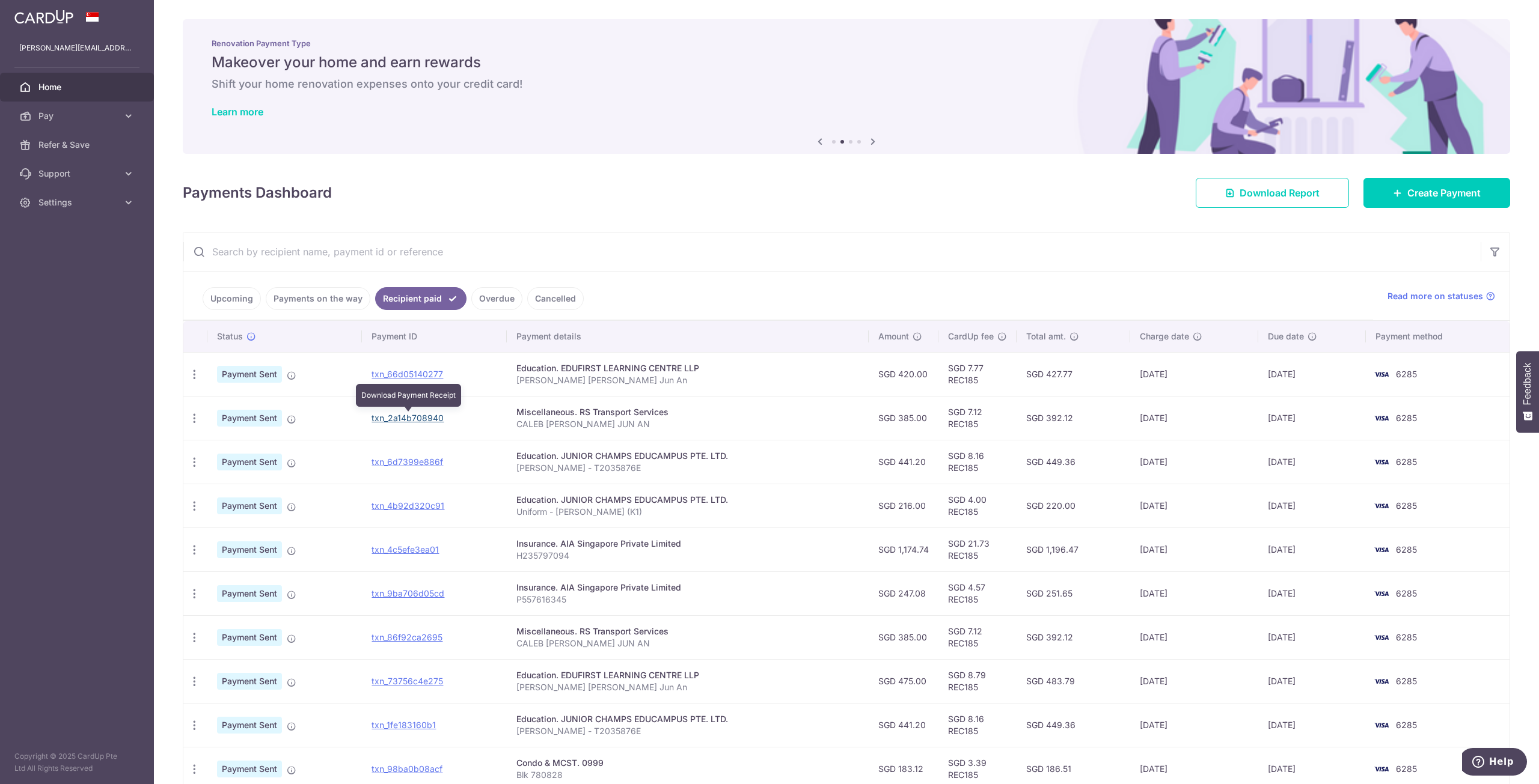
drag, startPoint x: 430, startPoint y: 422, endPoint x: 824, endPoint y: 61, distance: 534.4
click at [430, 422] on link "txn_2a14b708940" at bounding box center [408, 418] width 72 height 10
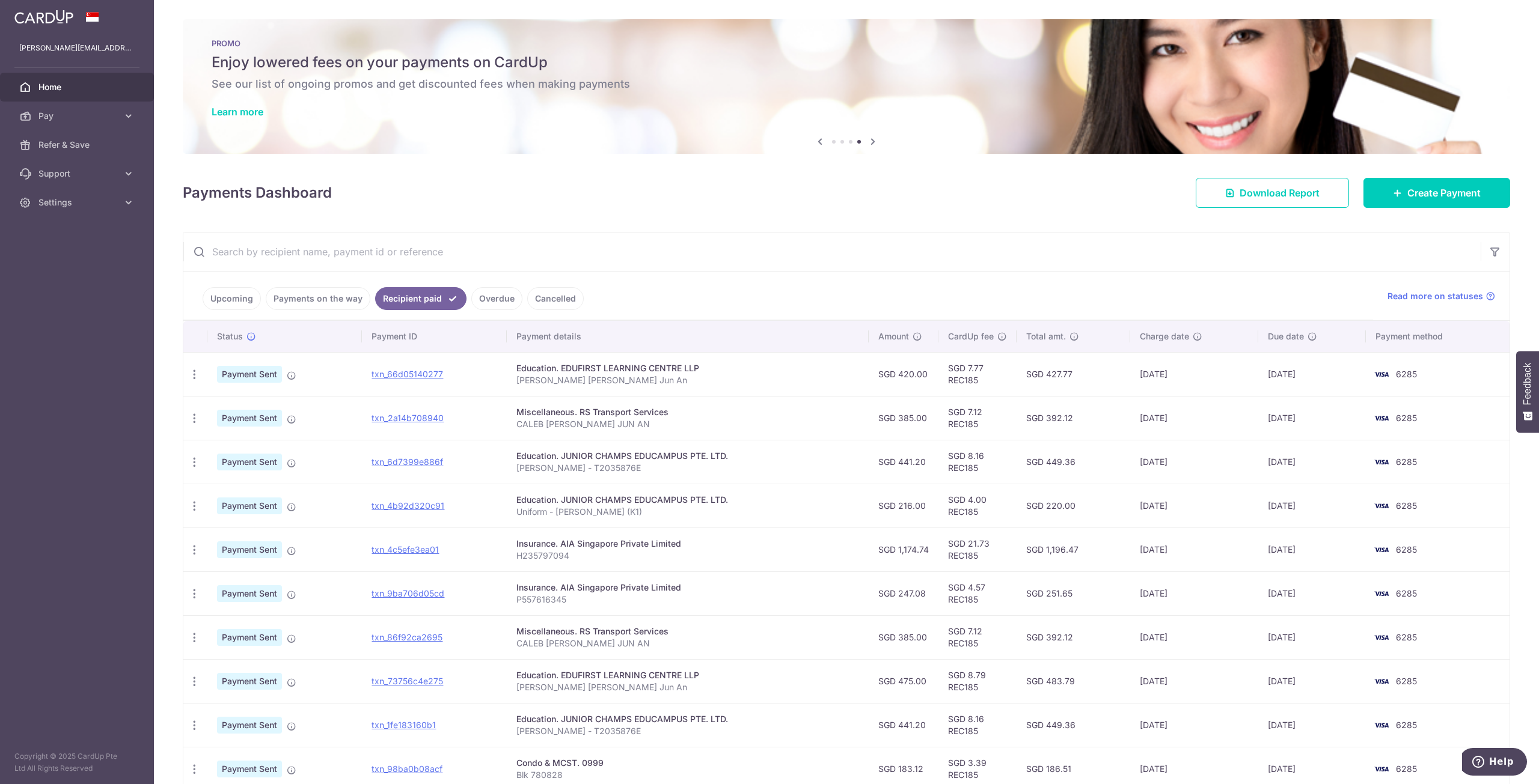
click at [241, 304] on link "Upcoming" at bounding box center [232, 299] width 58 height 23
